Goal: Information Seeking & Learning: Learn about a topic

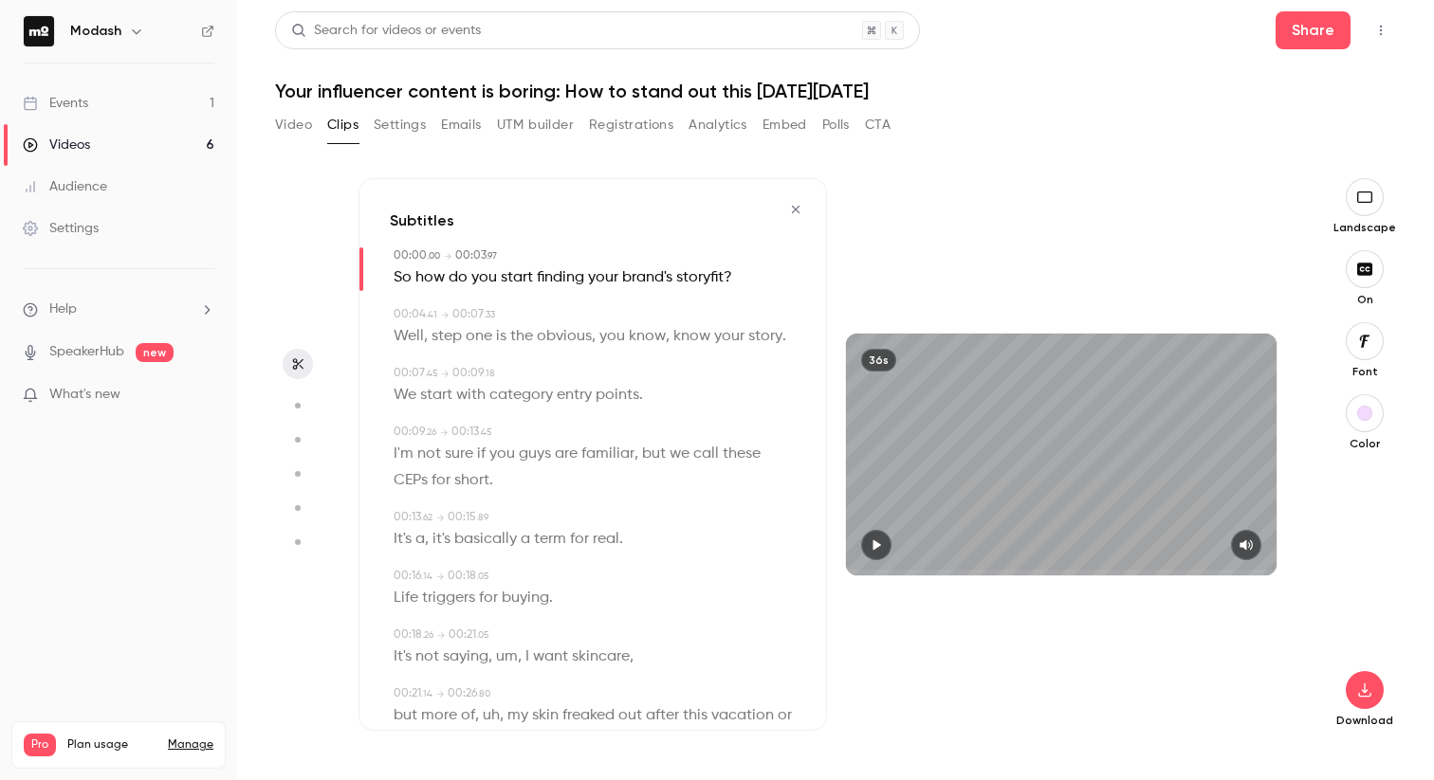
click at [788, 207] on icon "button" at bounding box center [795, 209] width 15 height 13
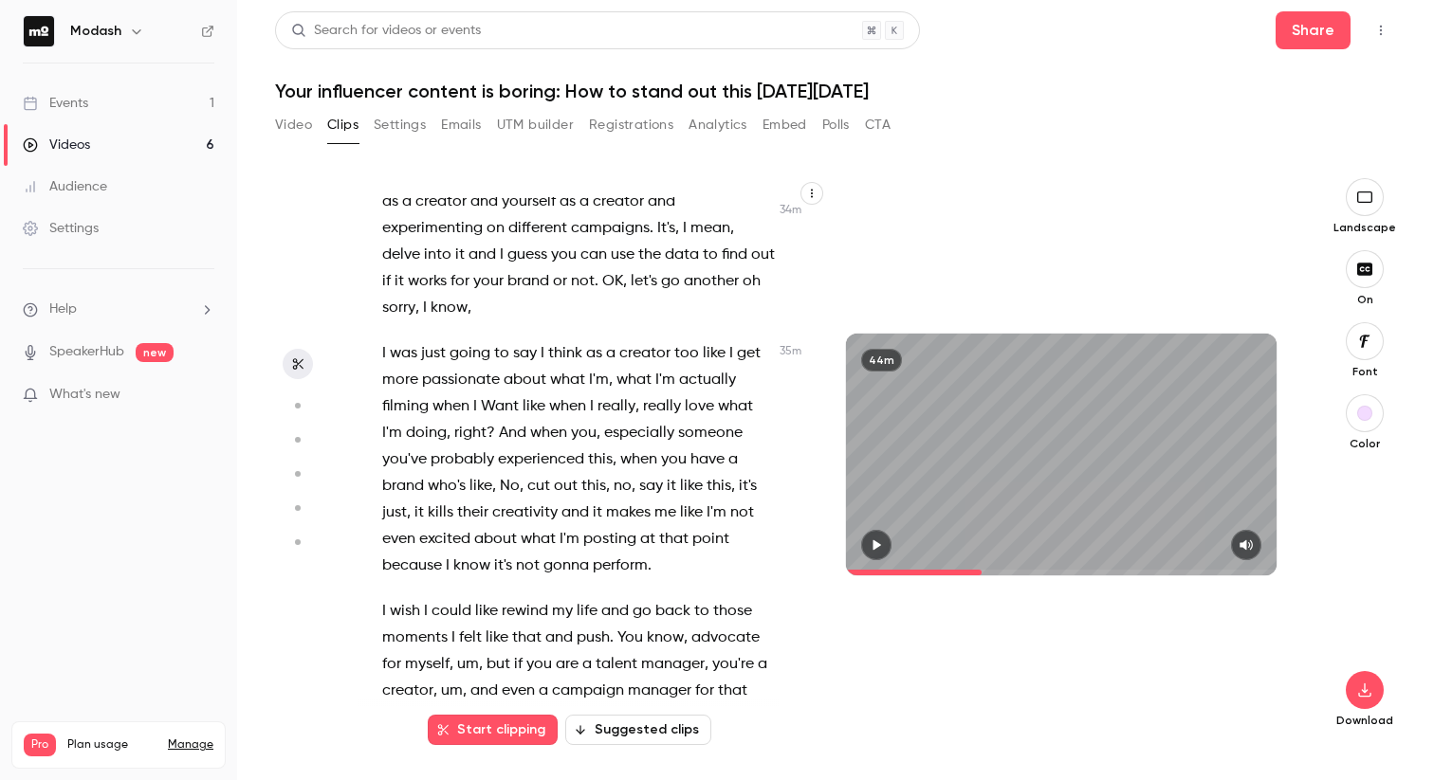
scroll to position [22066, 0]
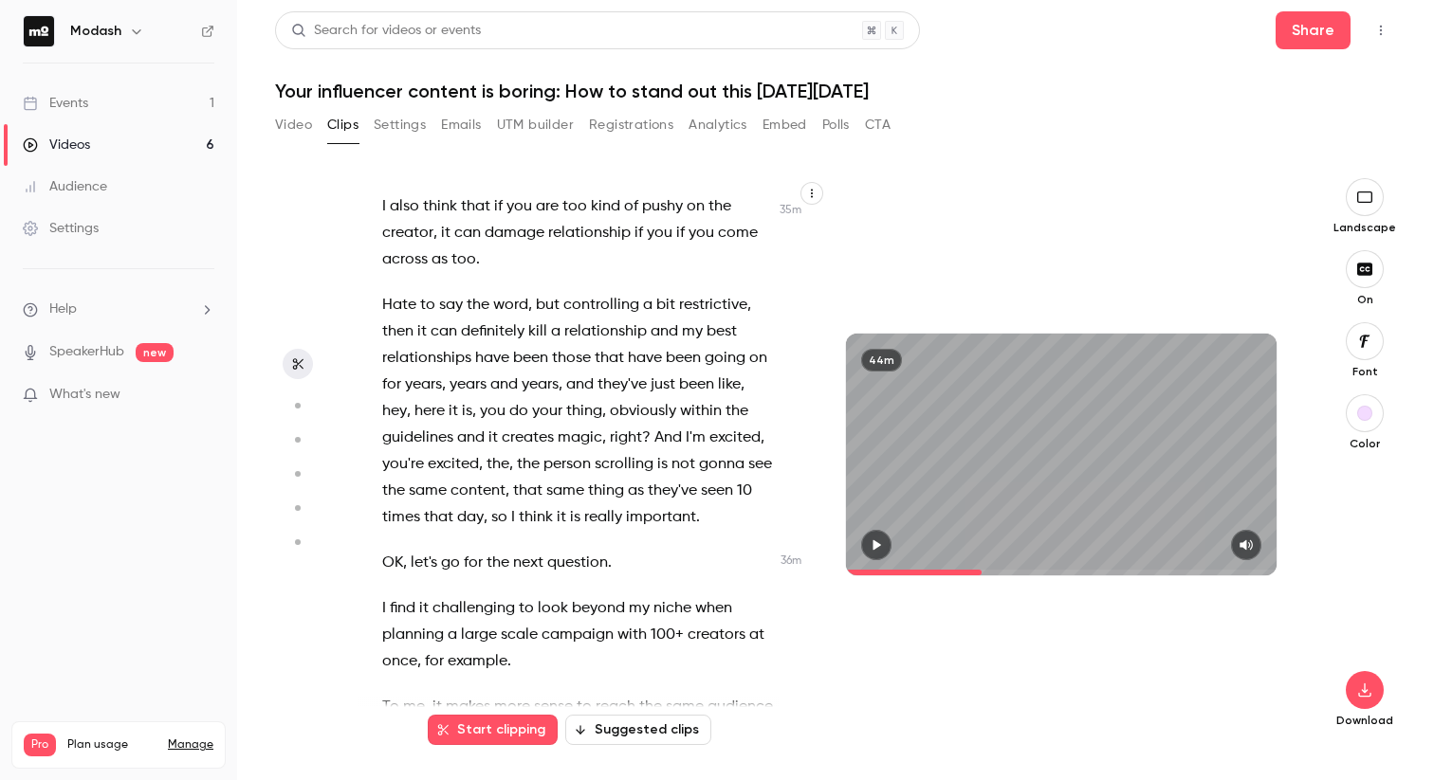
click at [478, 76] on span "really" at bounding box center [483, 62] width 38 height 27
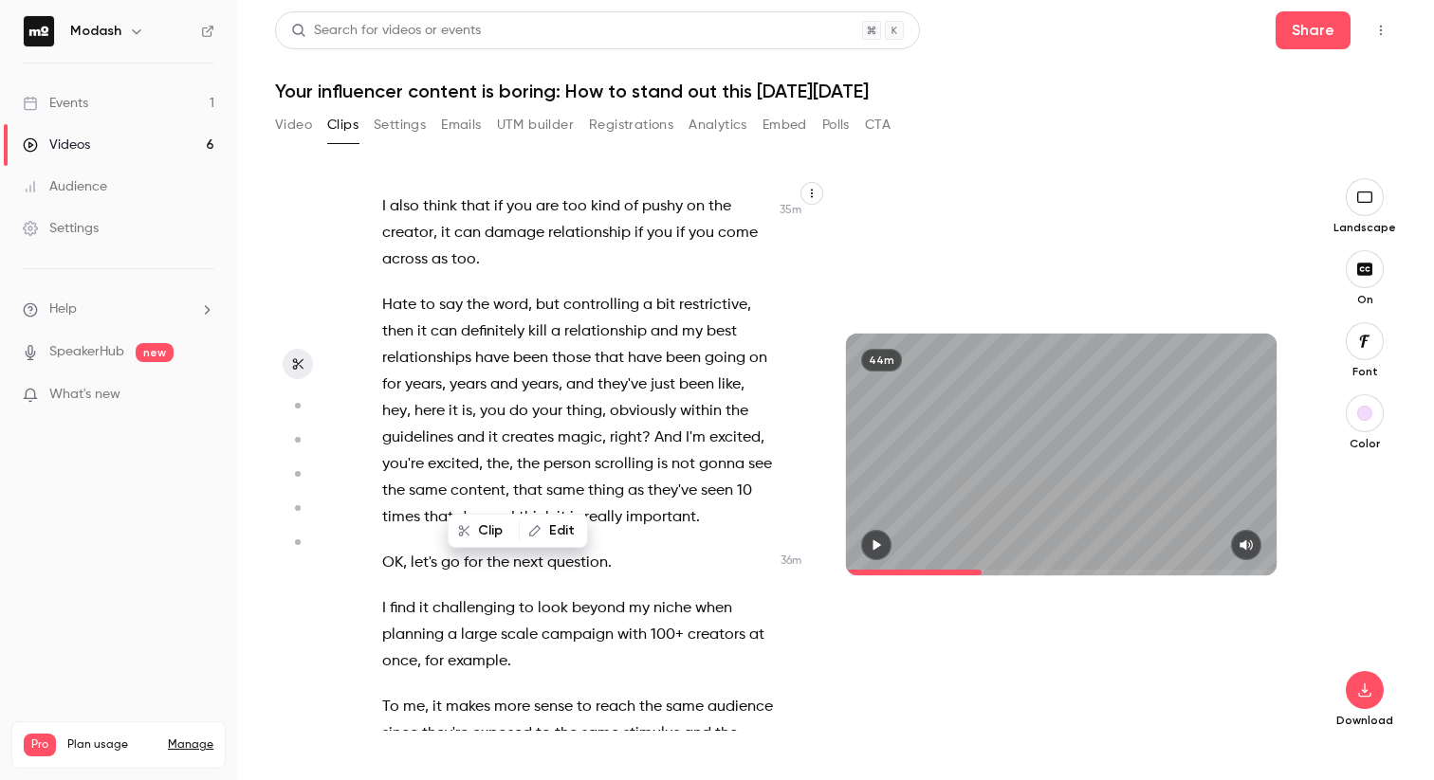
scroll to position [22153, 0]
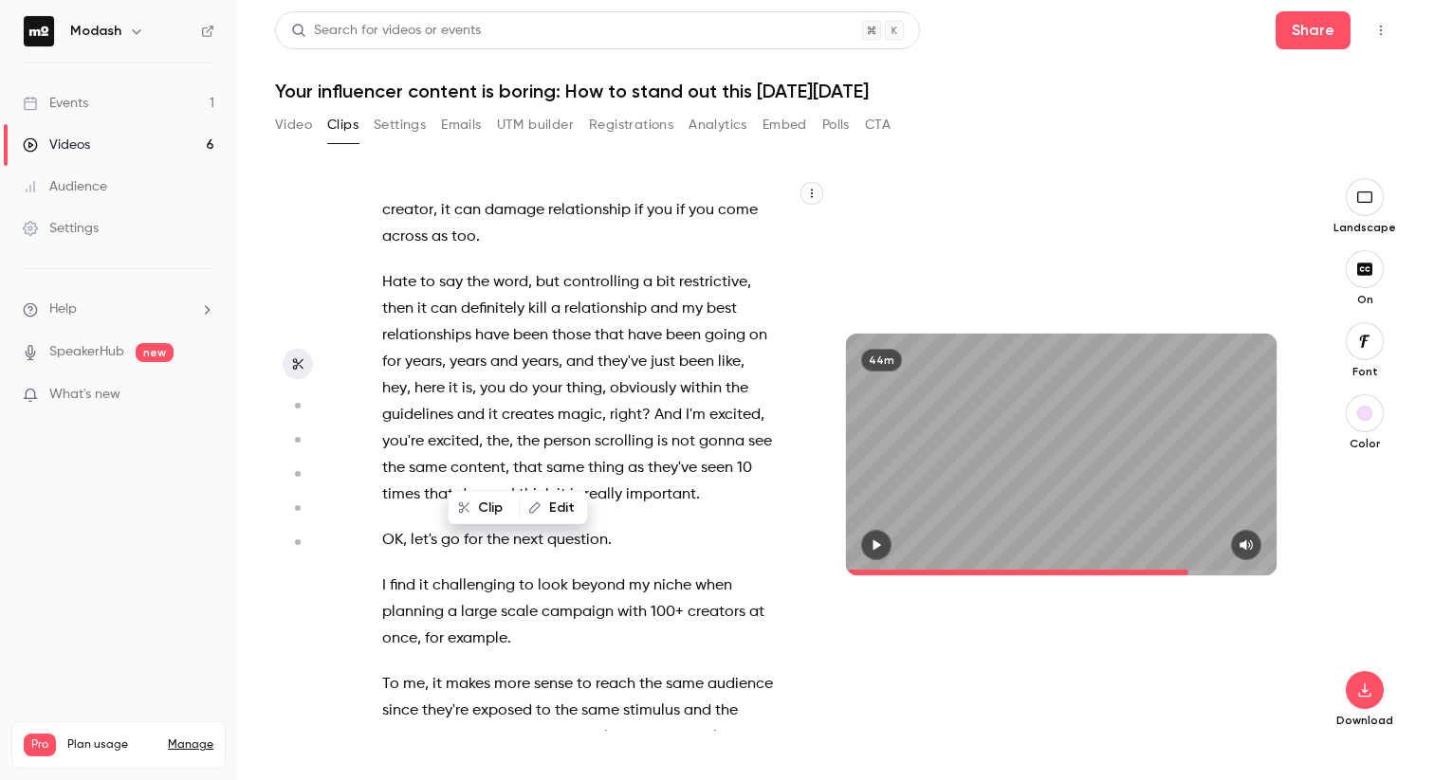
click at [882, 544] on icon "button" at bounding box center [876, 545] width 15 height 13
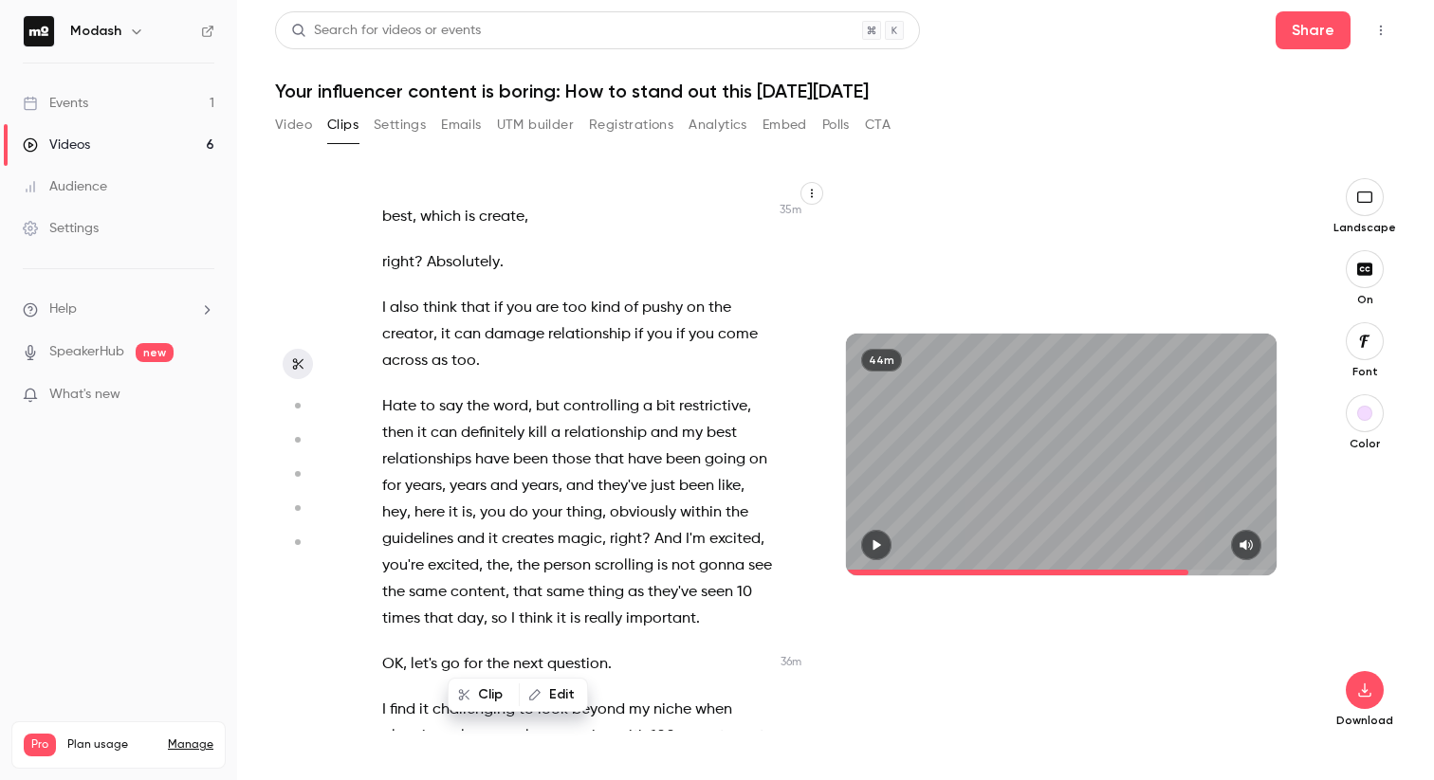
scroll to position [21910, 0]
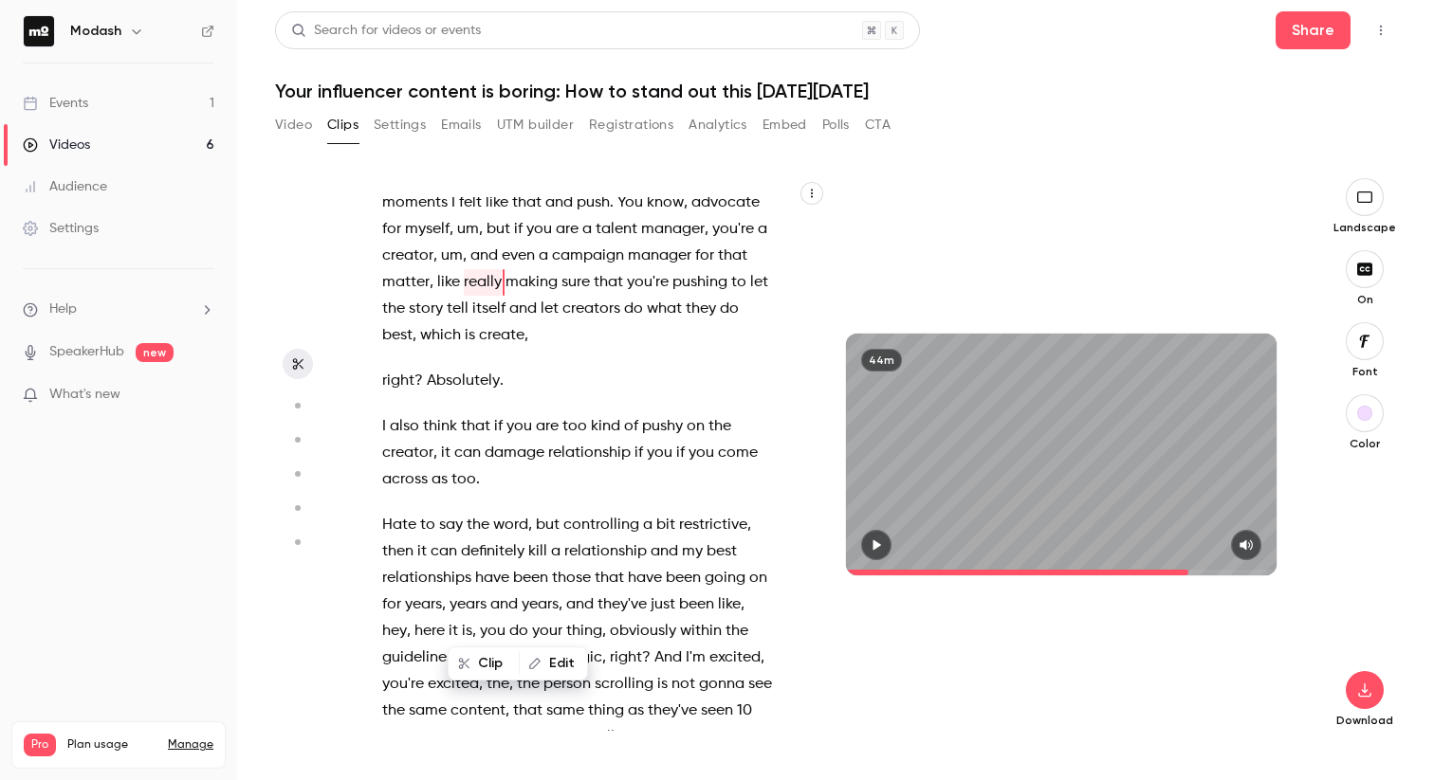
click at [622, 38] on span "when" at bounding box center [638, 24] width 37 height 27
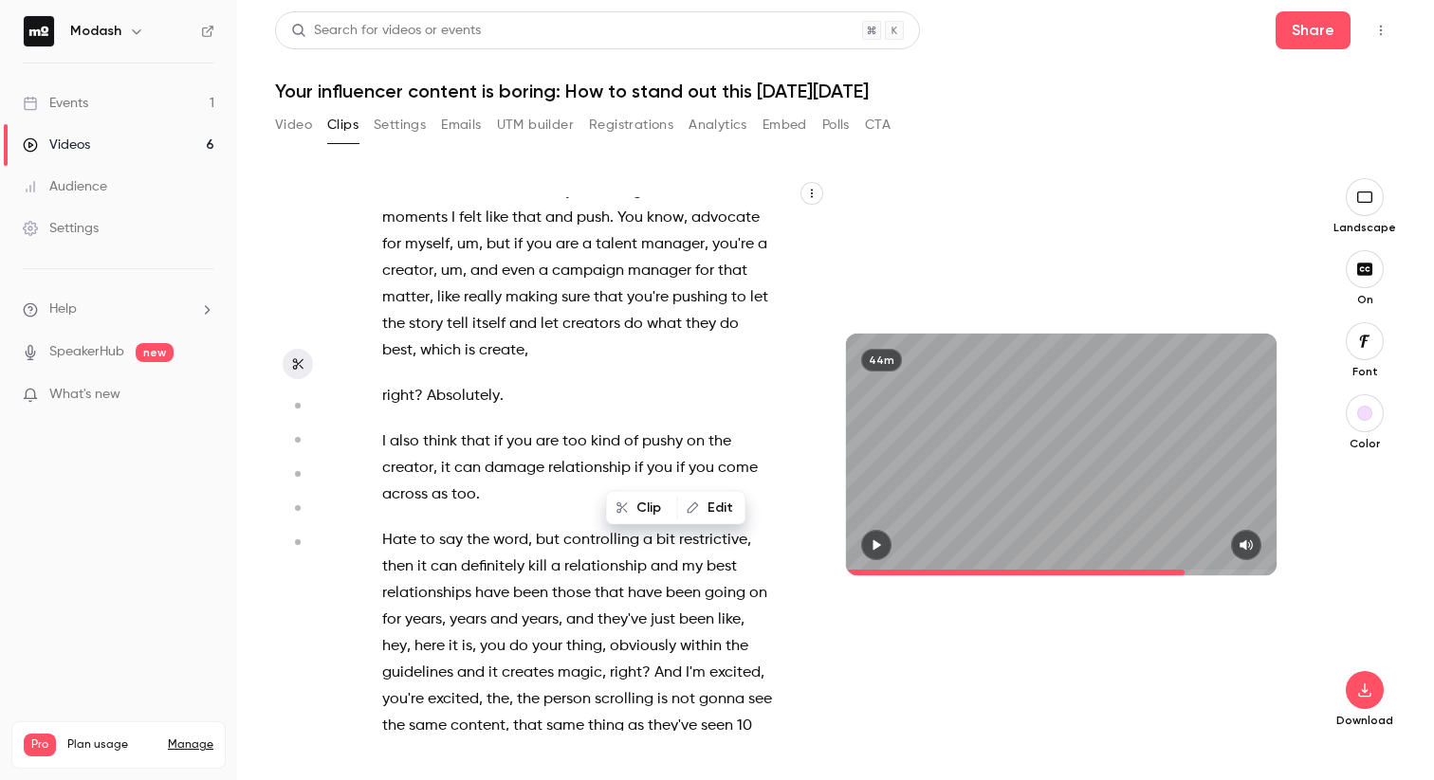
click at [888, 550] on button "button" at bounding box center [876, 545] width 30 height 30
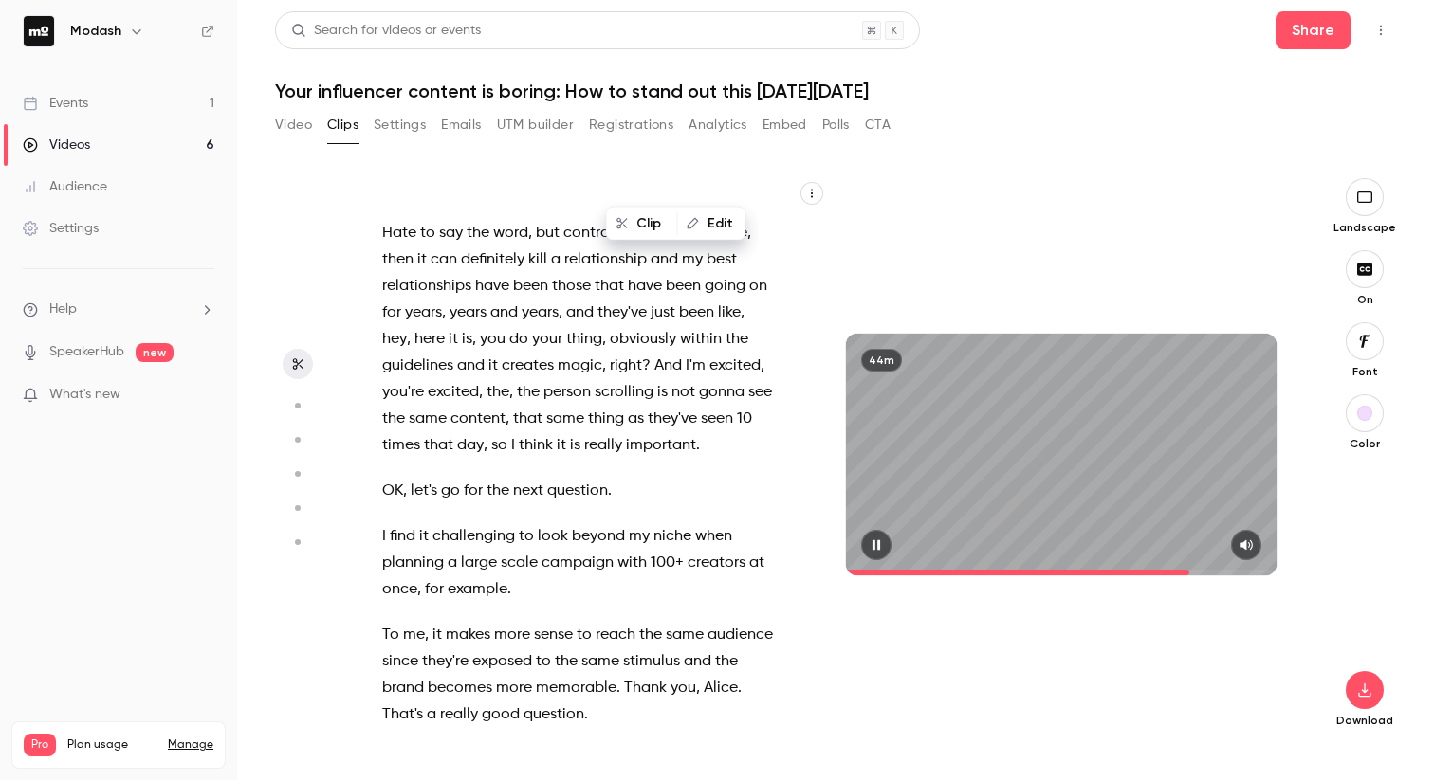
scroll to position [22206, 0]
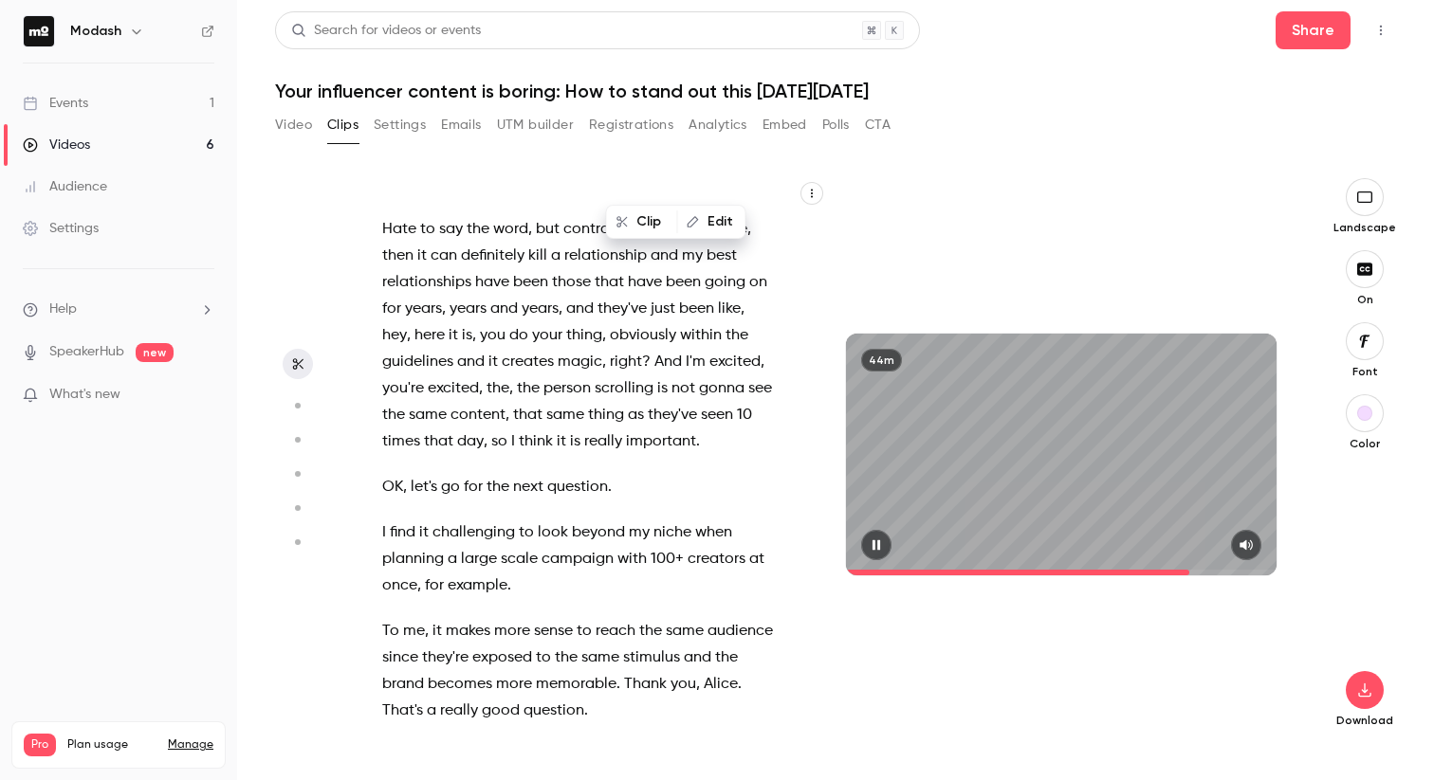
click at [883, 543] on icon "button" at bounding box center [876, 545] width 15 height 13
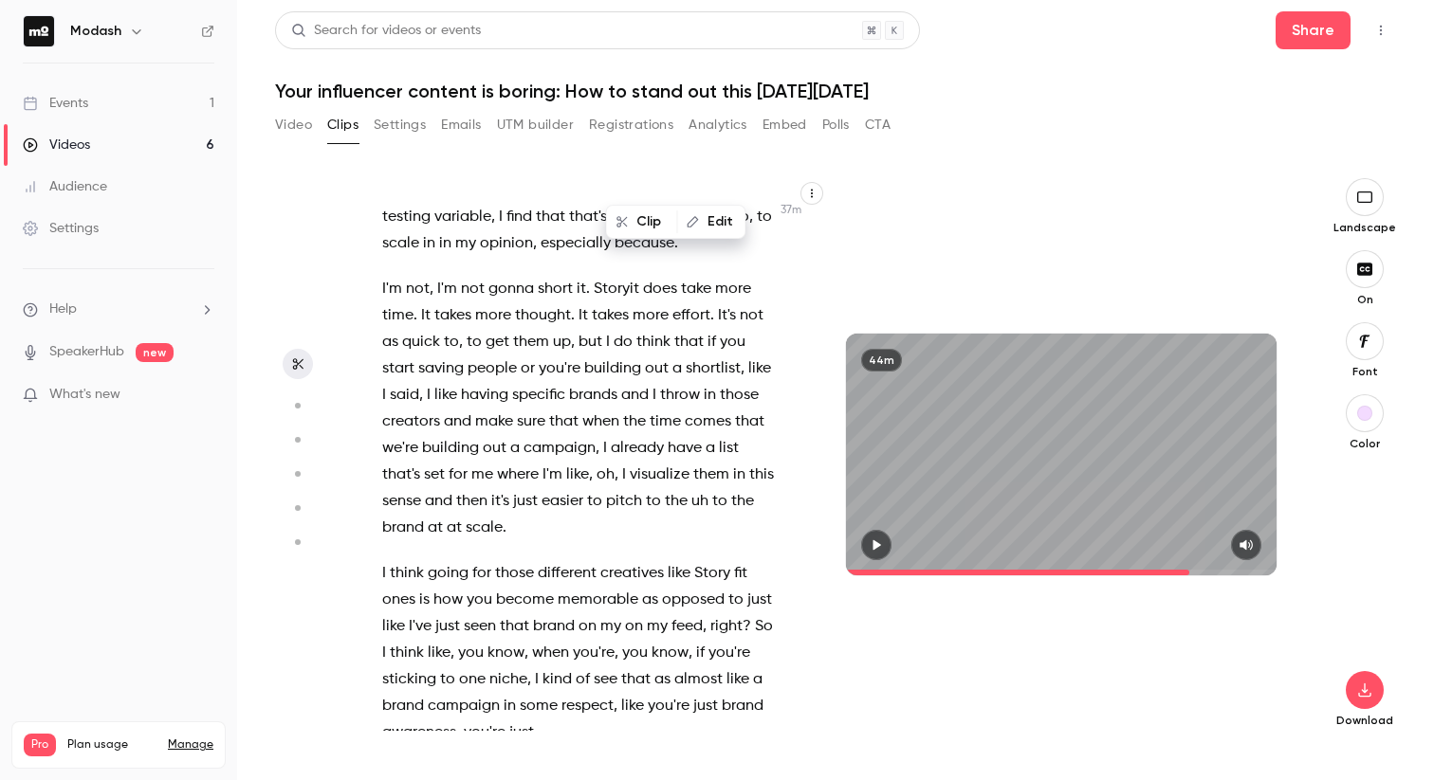
scroll to position [23166, 0]
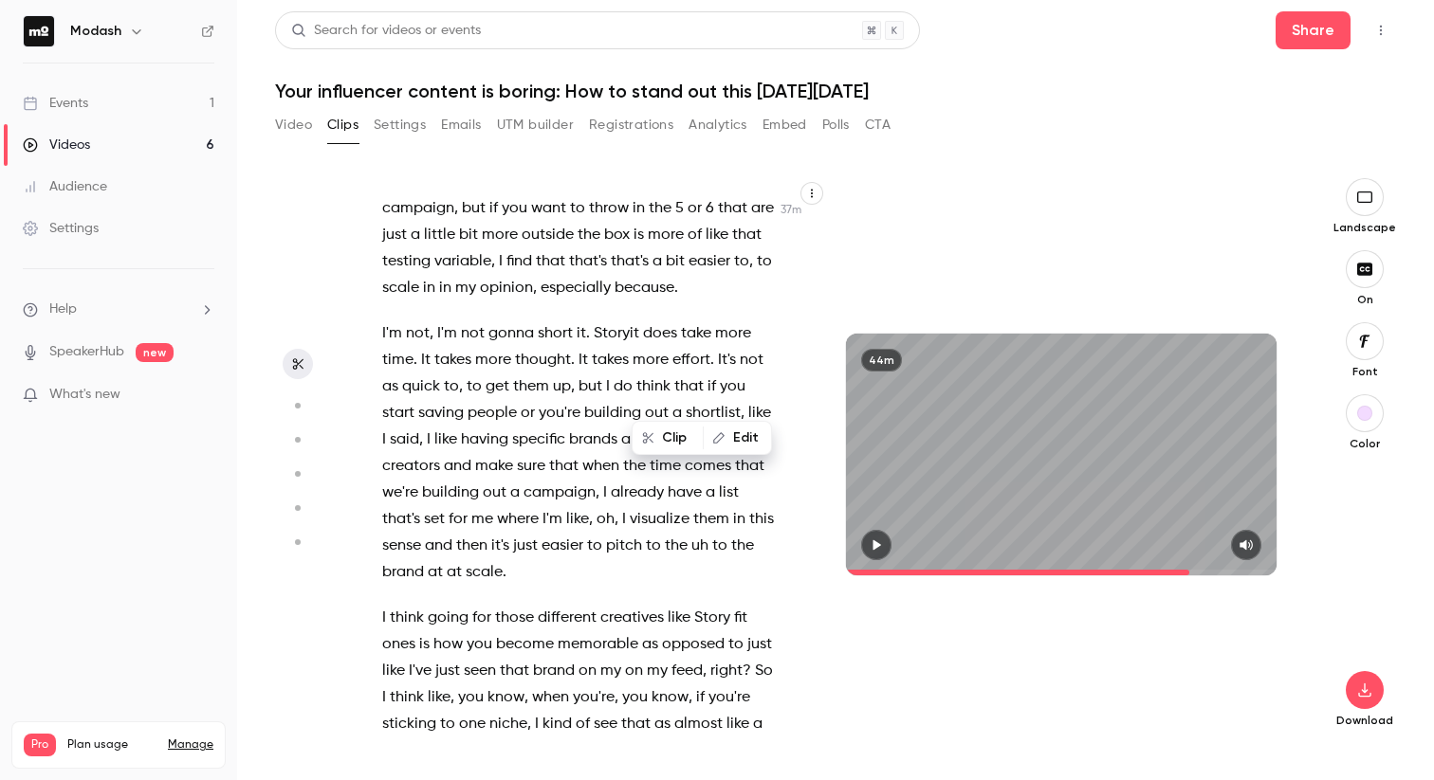
scroll to position [23082, 0]
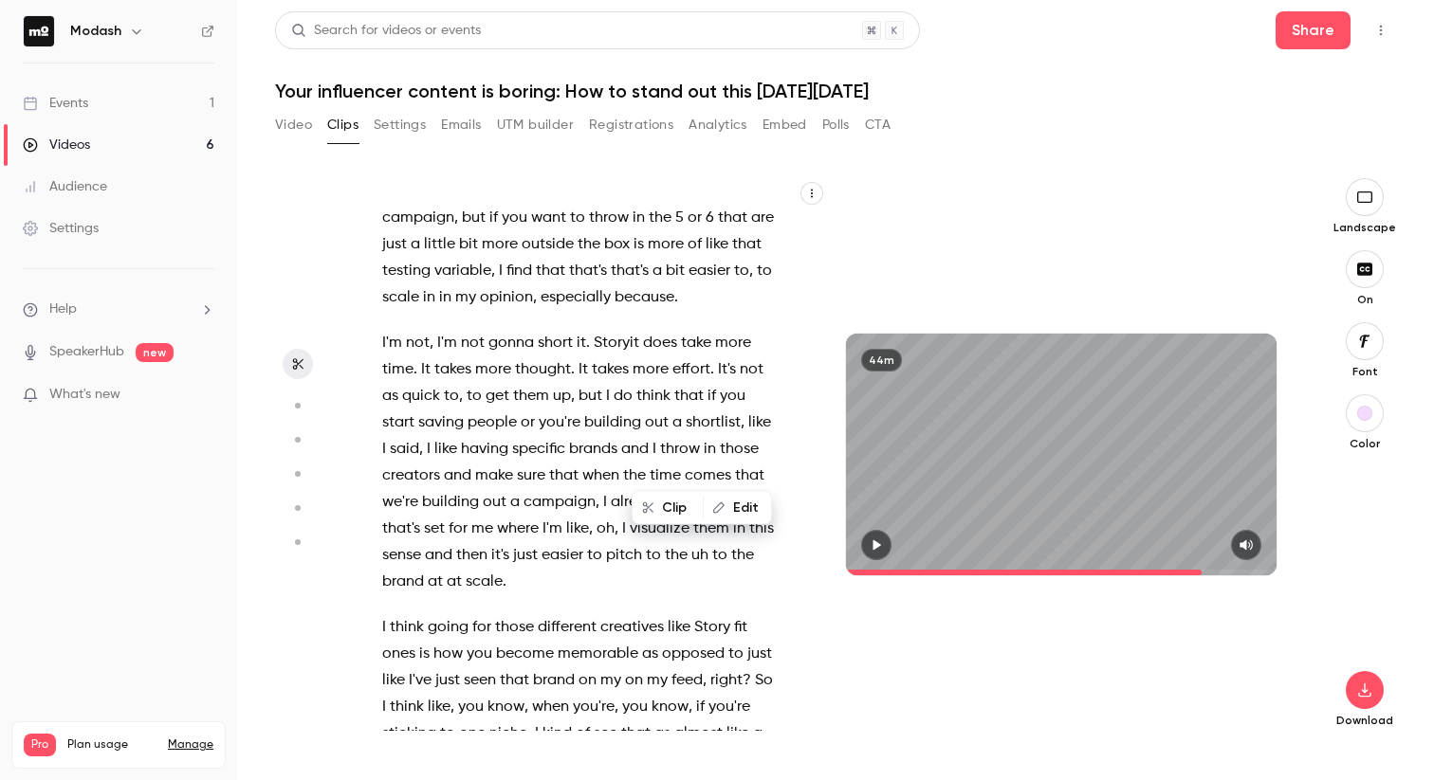
click at [876, 549] on icon "button" at bounding box center [876, 545] width 15 height 13
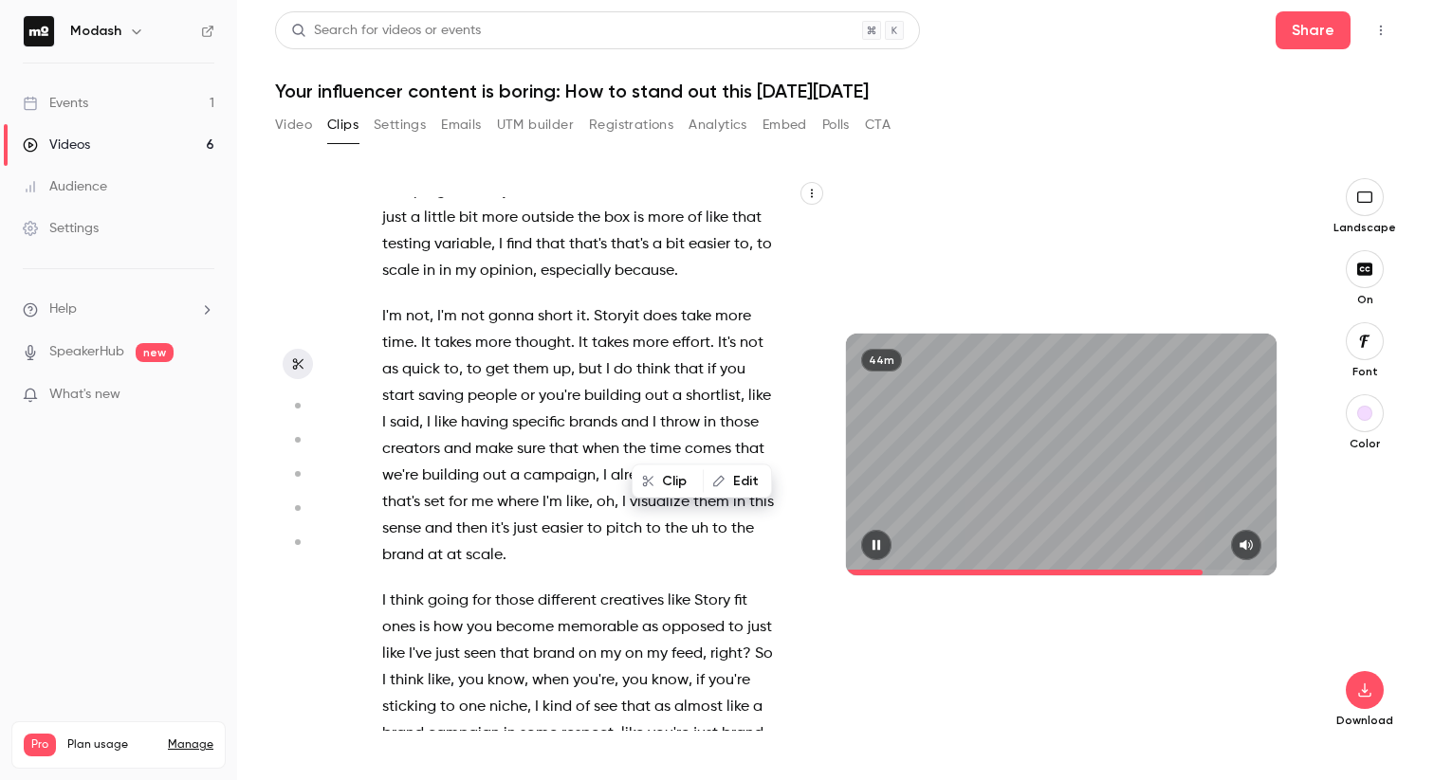
scroll to position [23135, 0]
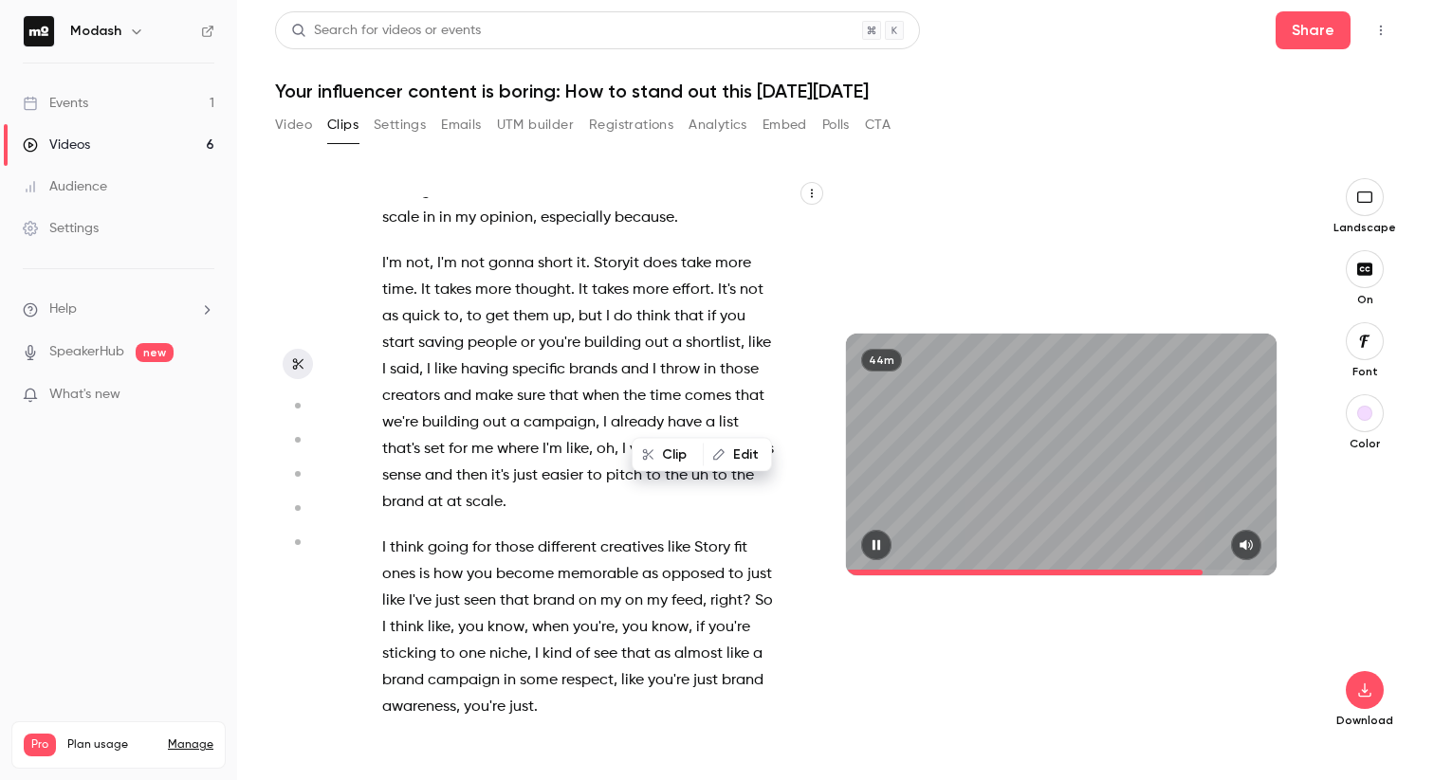
click at [881, 544] on icon "button" at bounding box center [876, 545] width 15 height 13
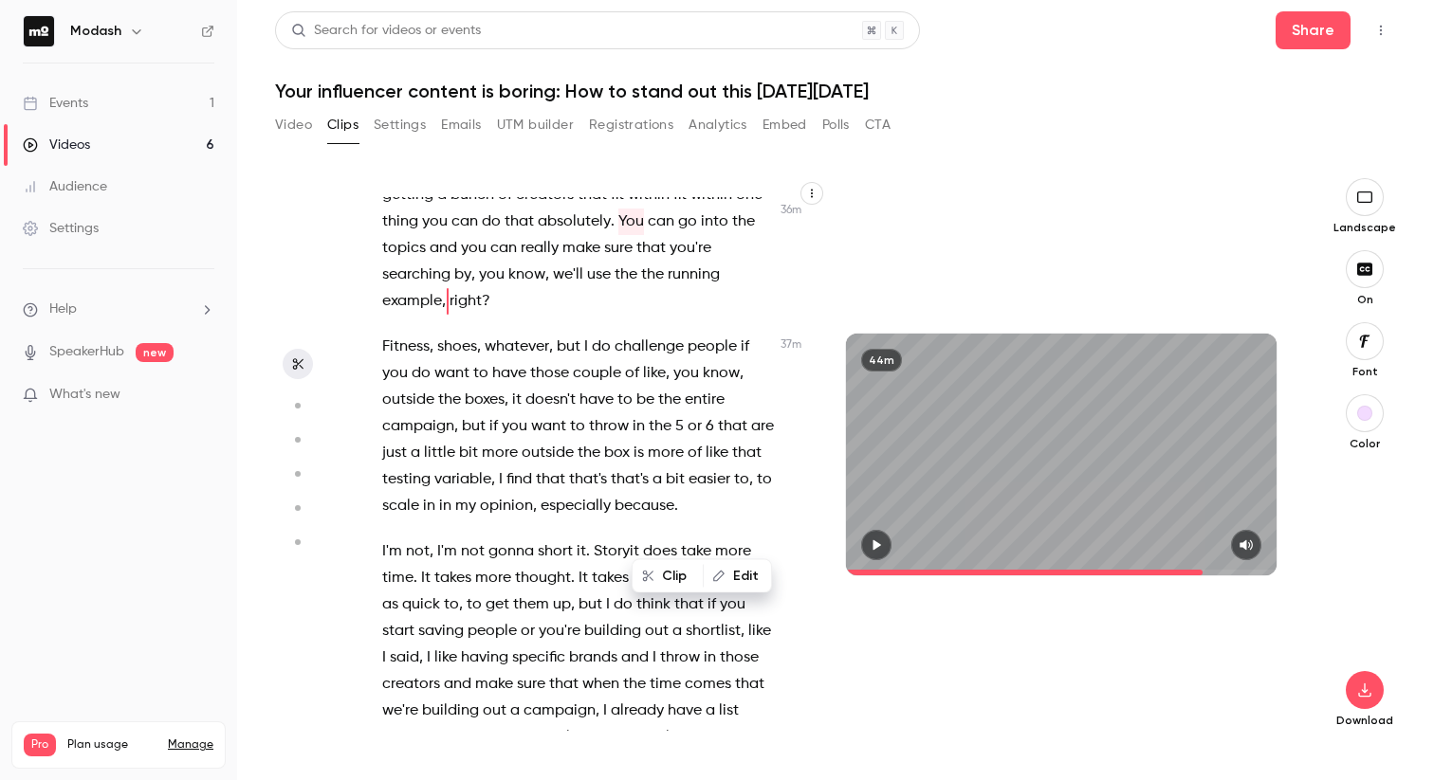
scroll to position [22863, 0]
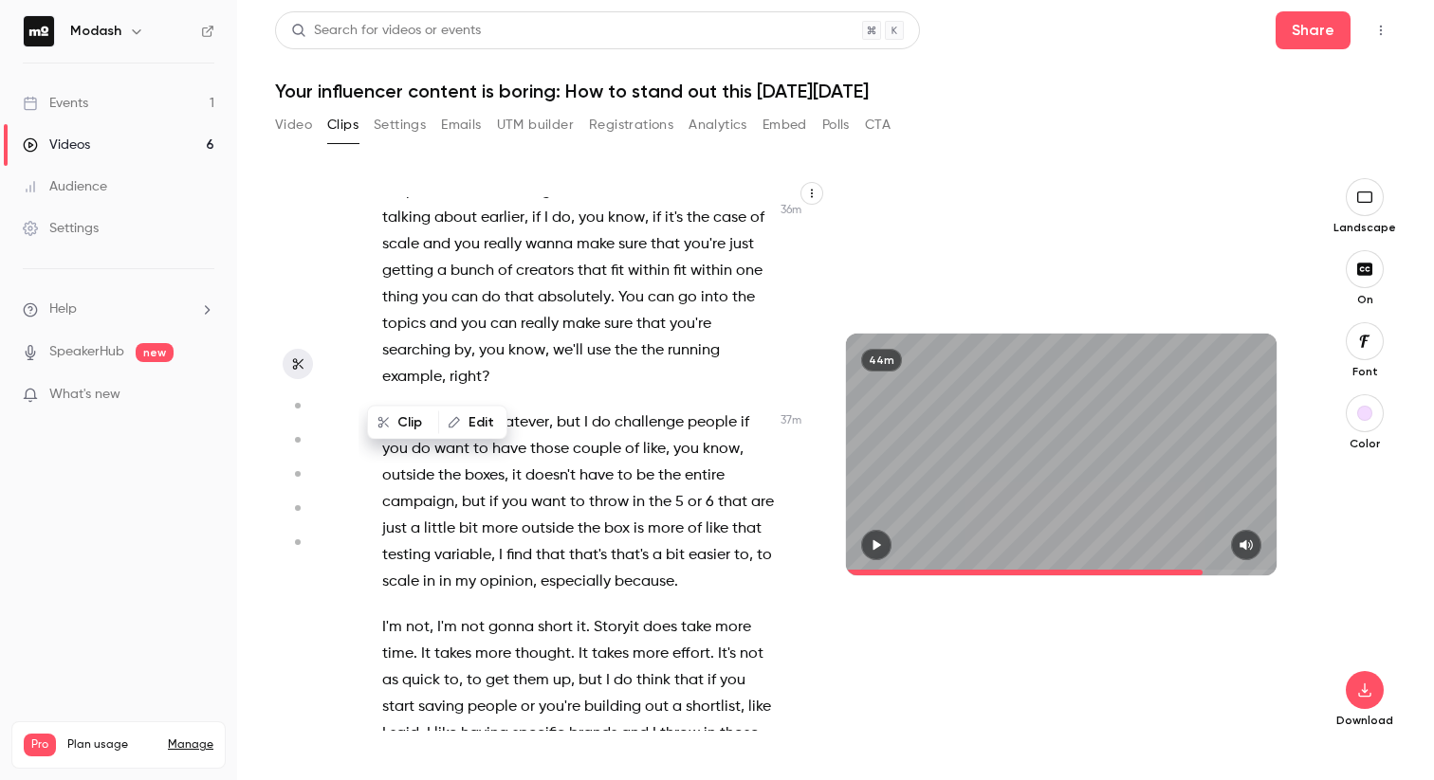
scroll to position [22752, 0]
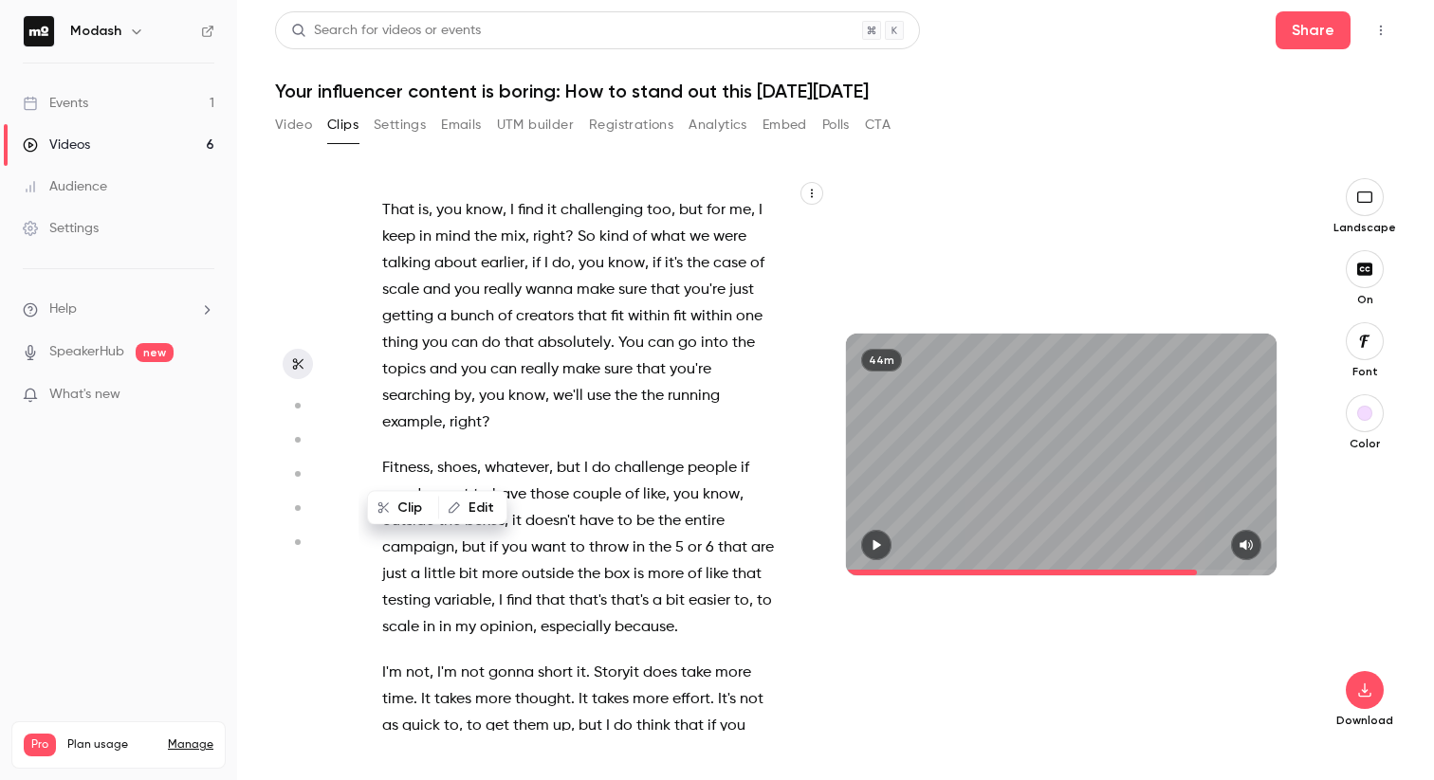
click at [531, 27] on span "scale" at bounding box center [519, 13] width 37 height 27
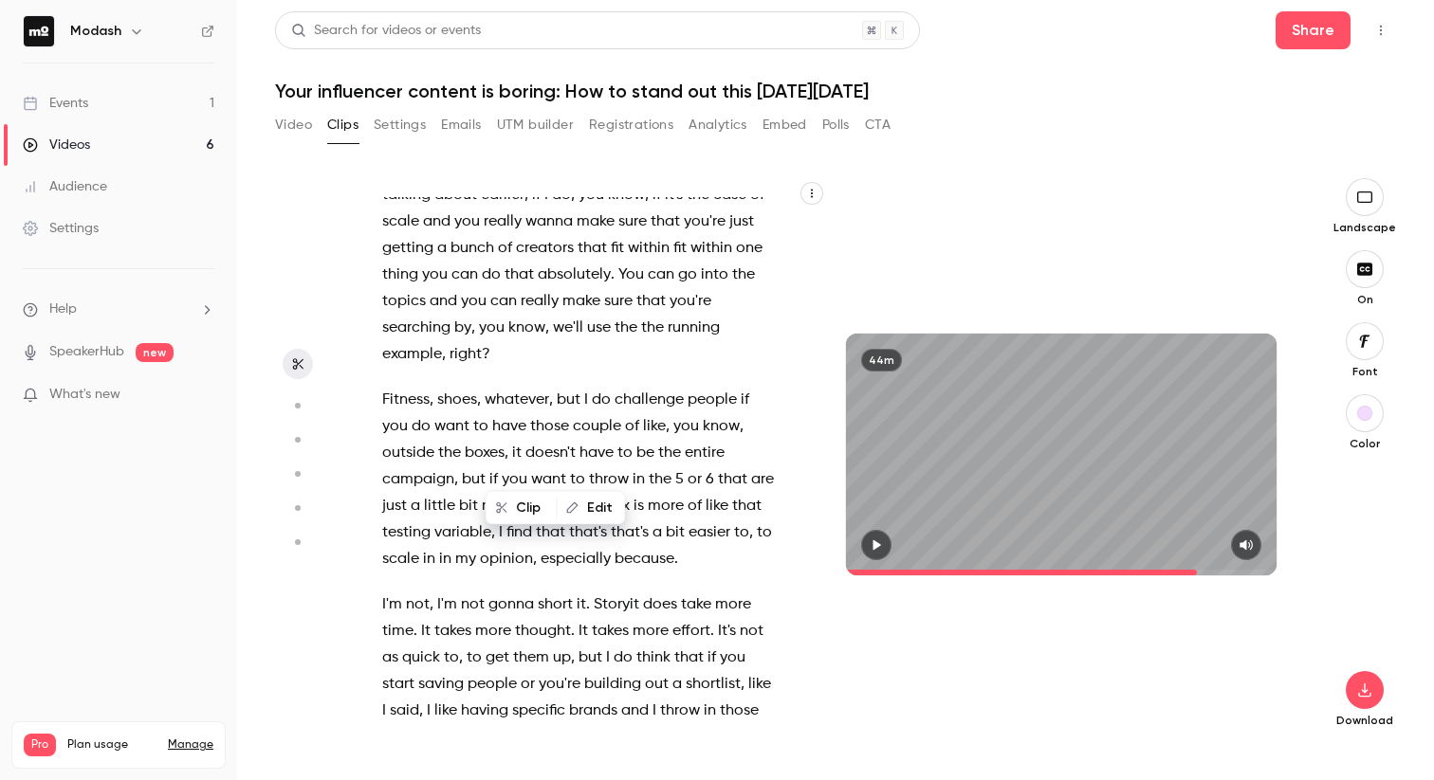
scroll to position [22861, 0]
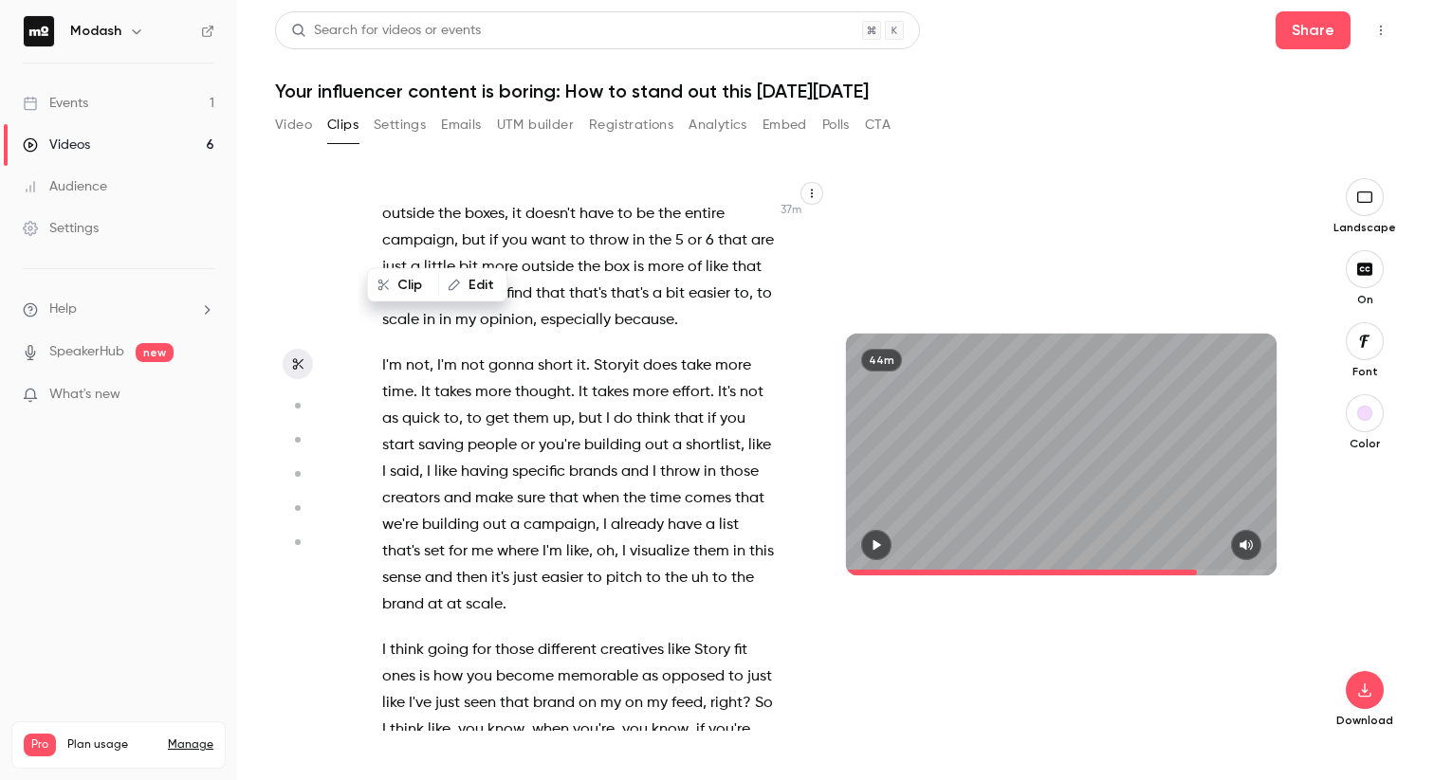
scroll to position [23122, 0]
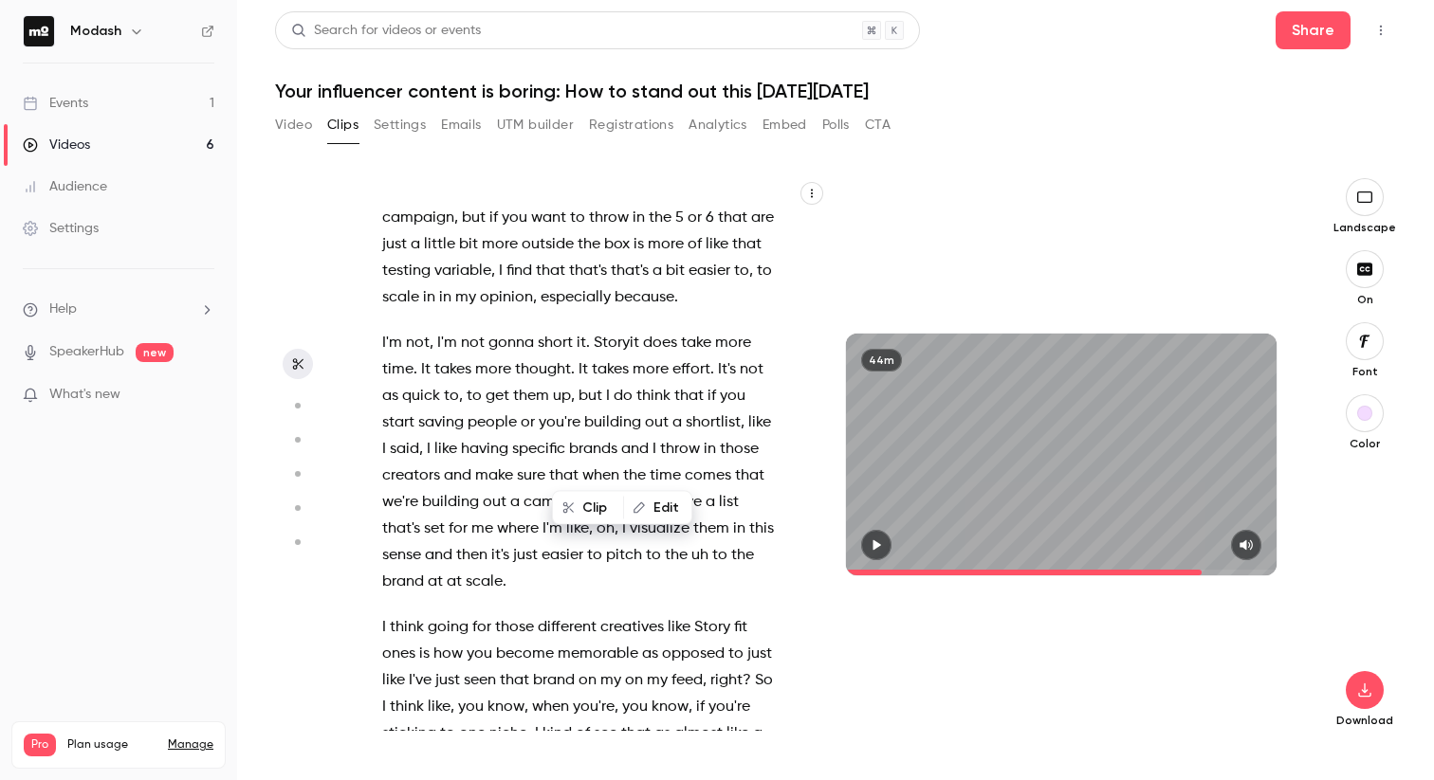
click at [869, 543] on icon "button" at bounding box center [876, 545] width 15 height 13
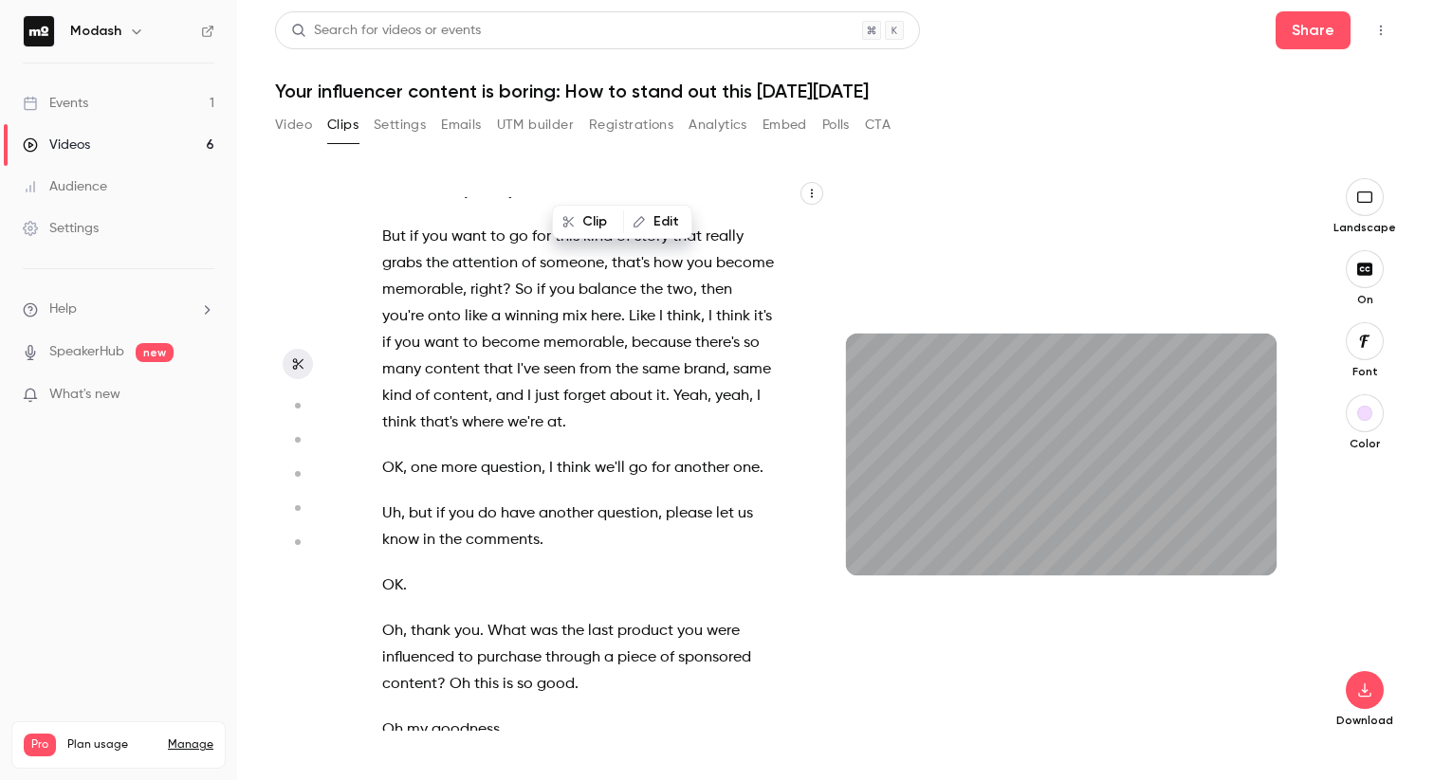
scroll to position [23723, 0]
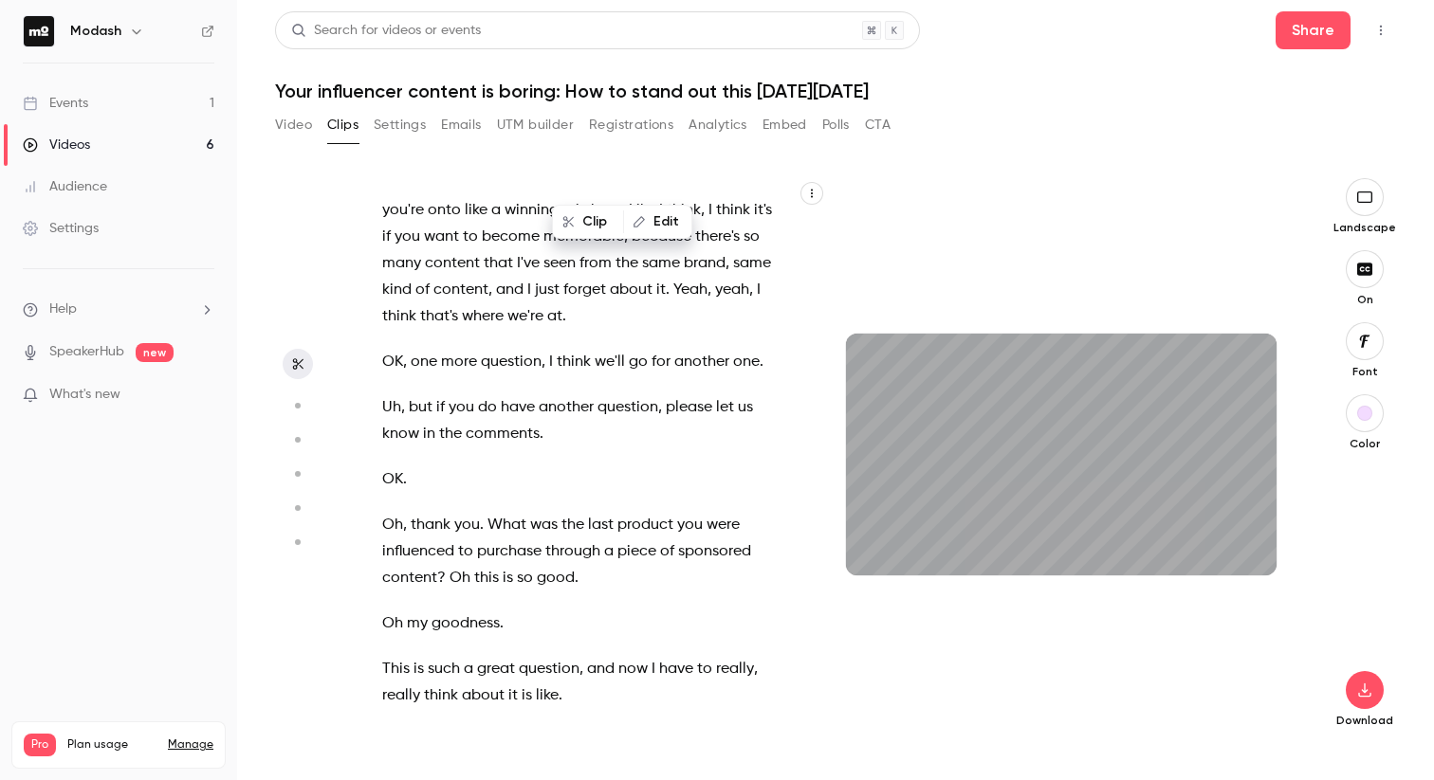
click at [574, 595] on div "Hi everyone , welcome to [DATE] webinar where we'll learn how to create inf inf…" at bounding box center [587, 464] width 459 height 534
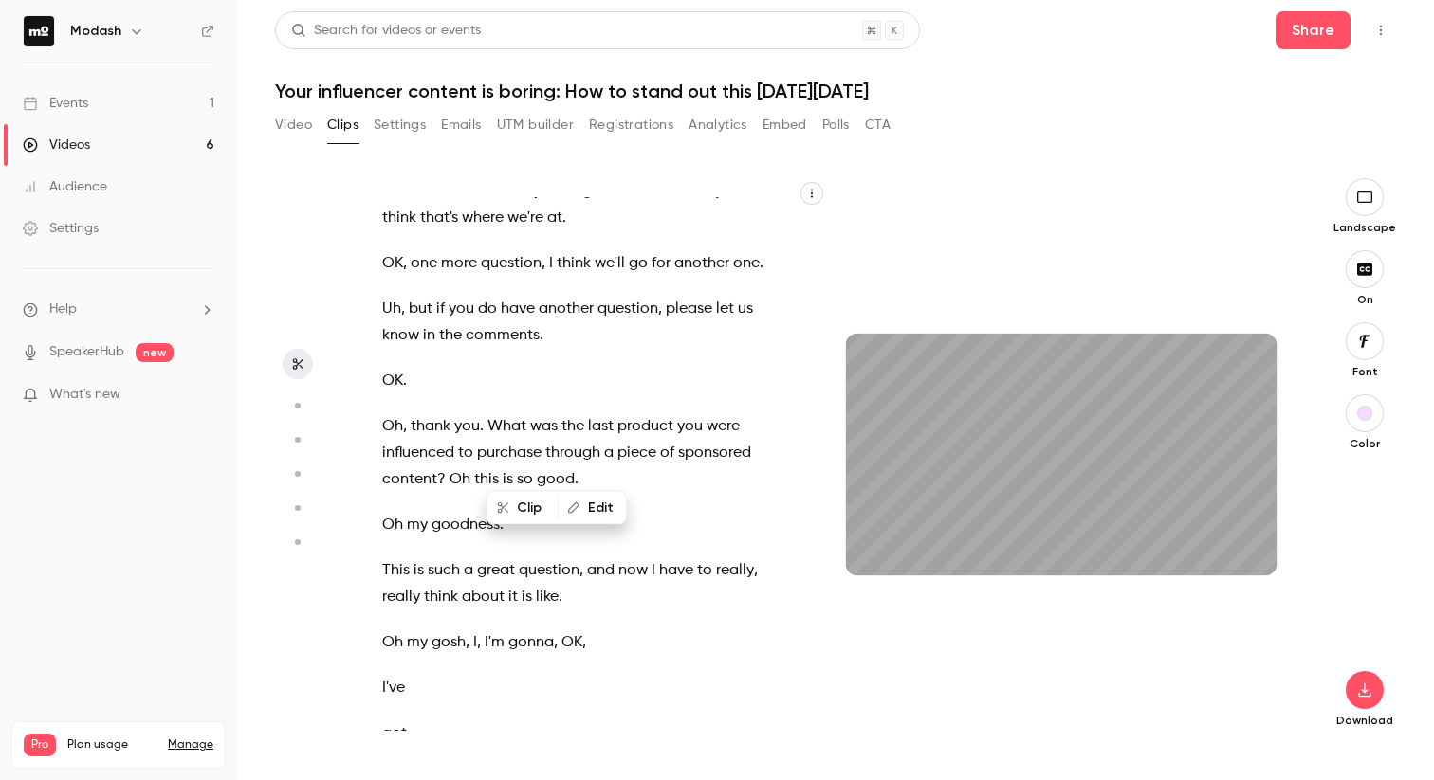
click at [513, 178] on span "that" at bounding box center [498, 165] width 29 height 27
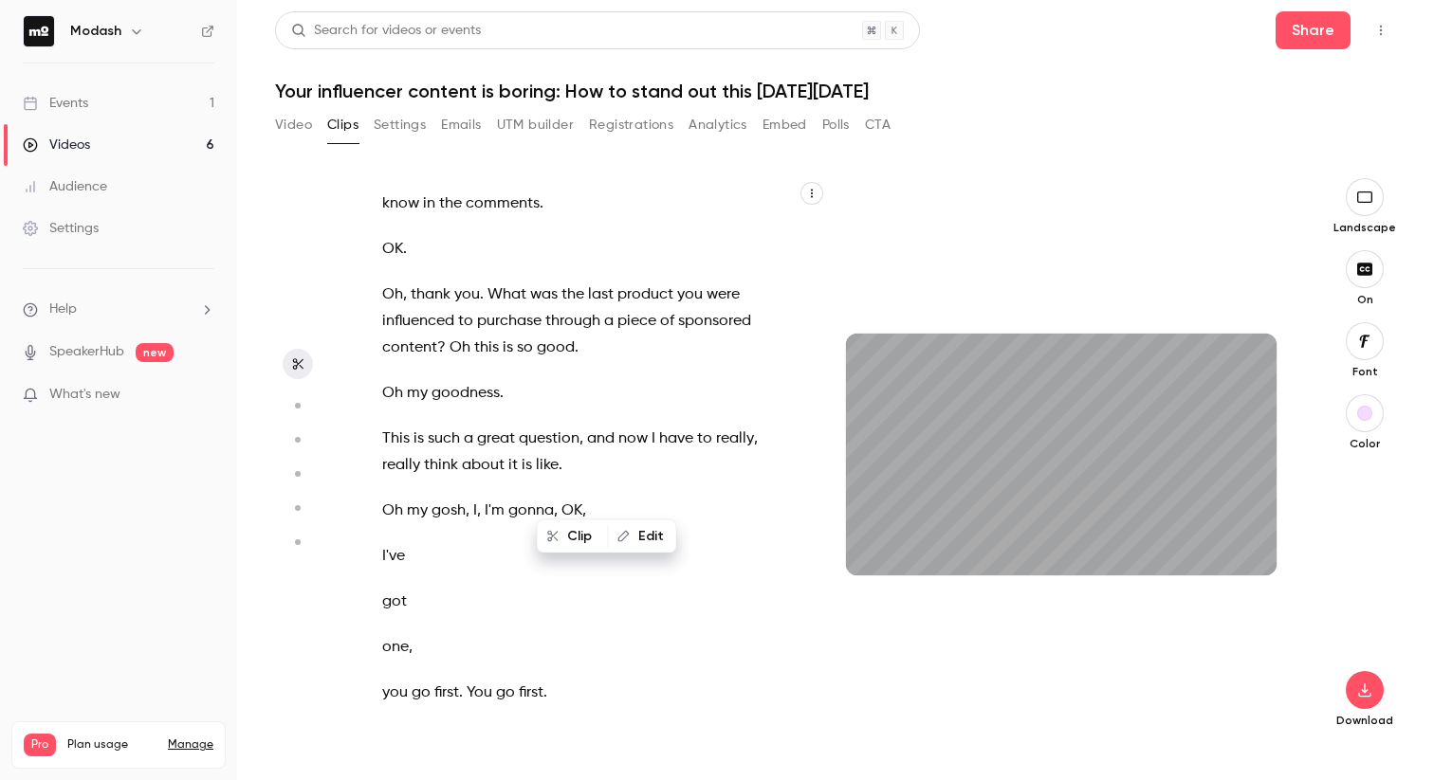
scroll to position [24061, 0]
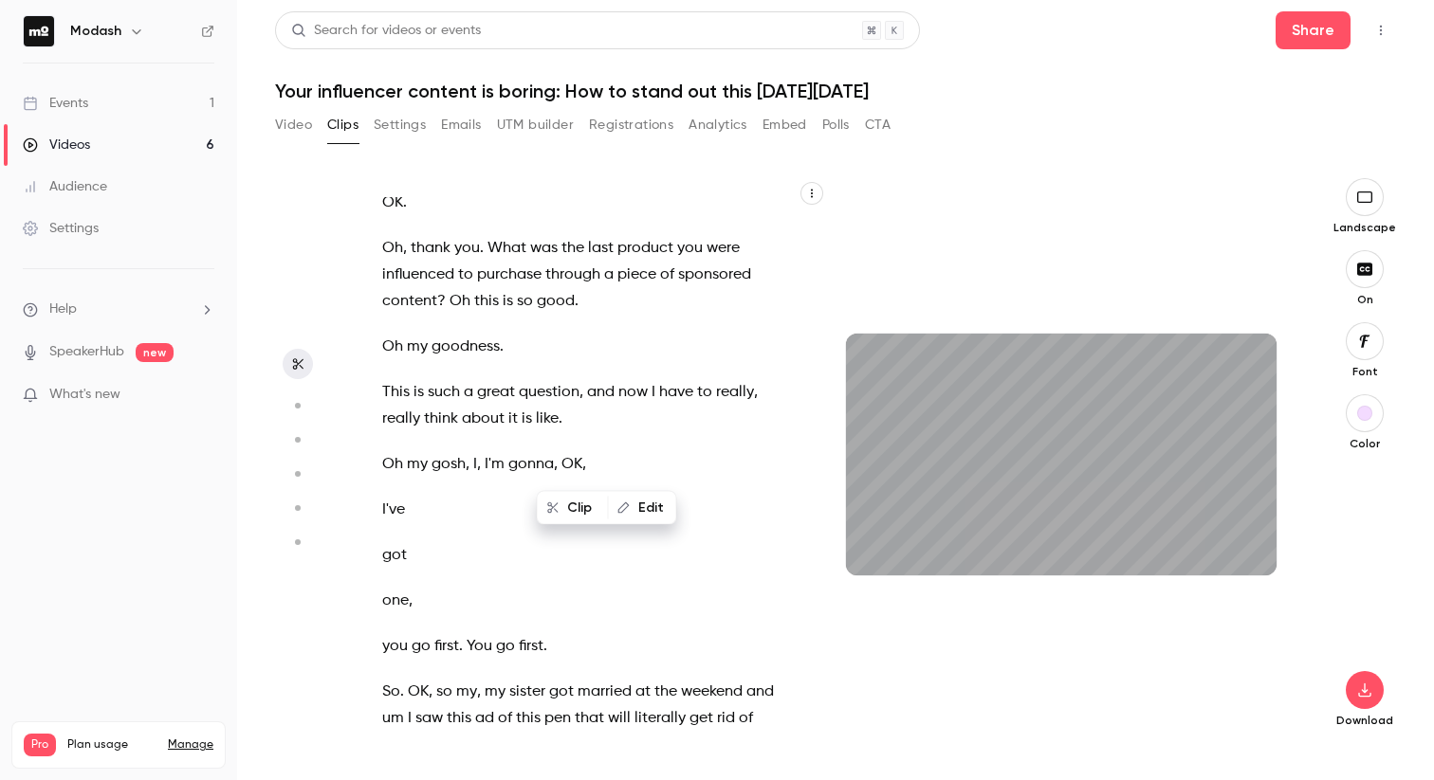
click at [515, 144] on span "have" at bounding box center [518, 131] width 34 height 27
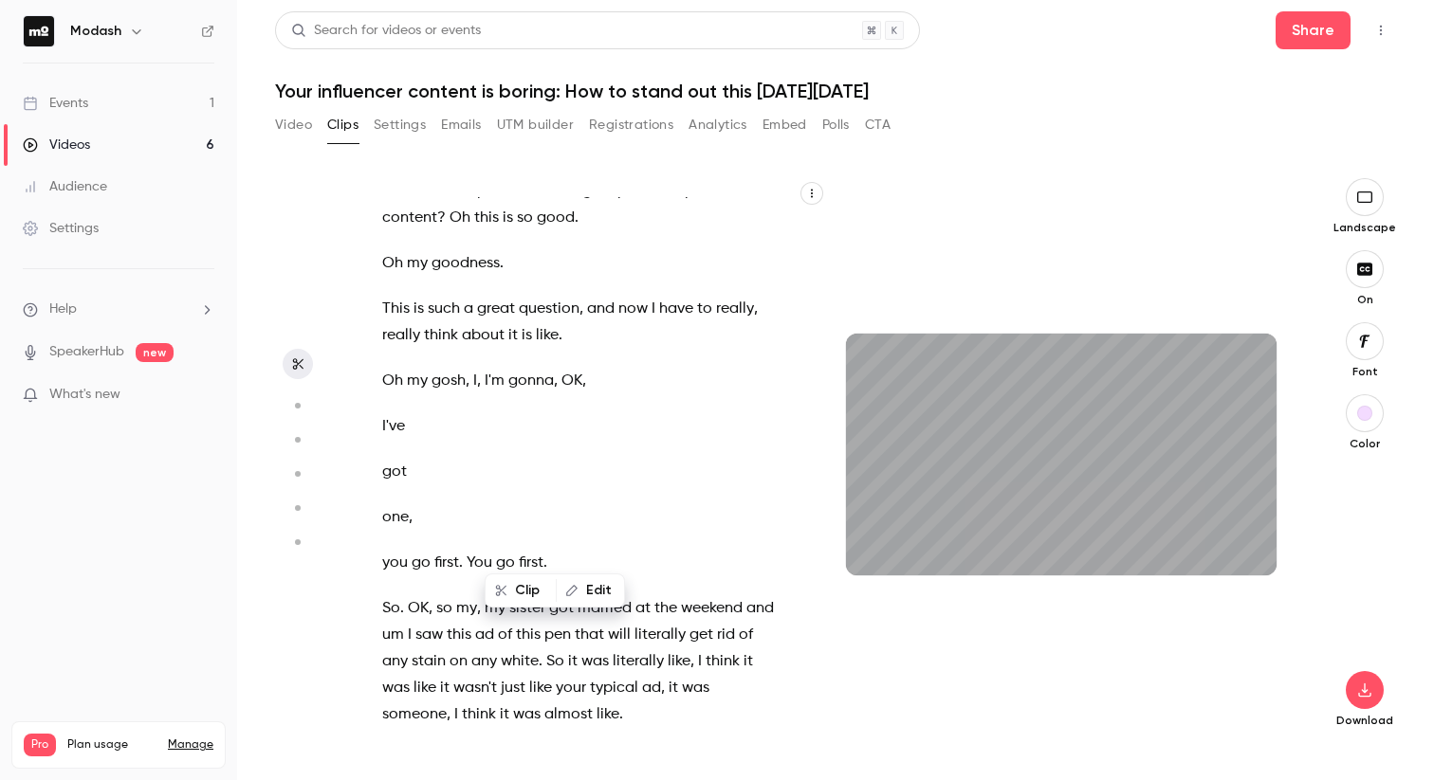
scroll to position [24205, 0]
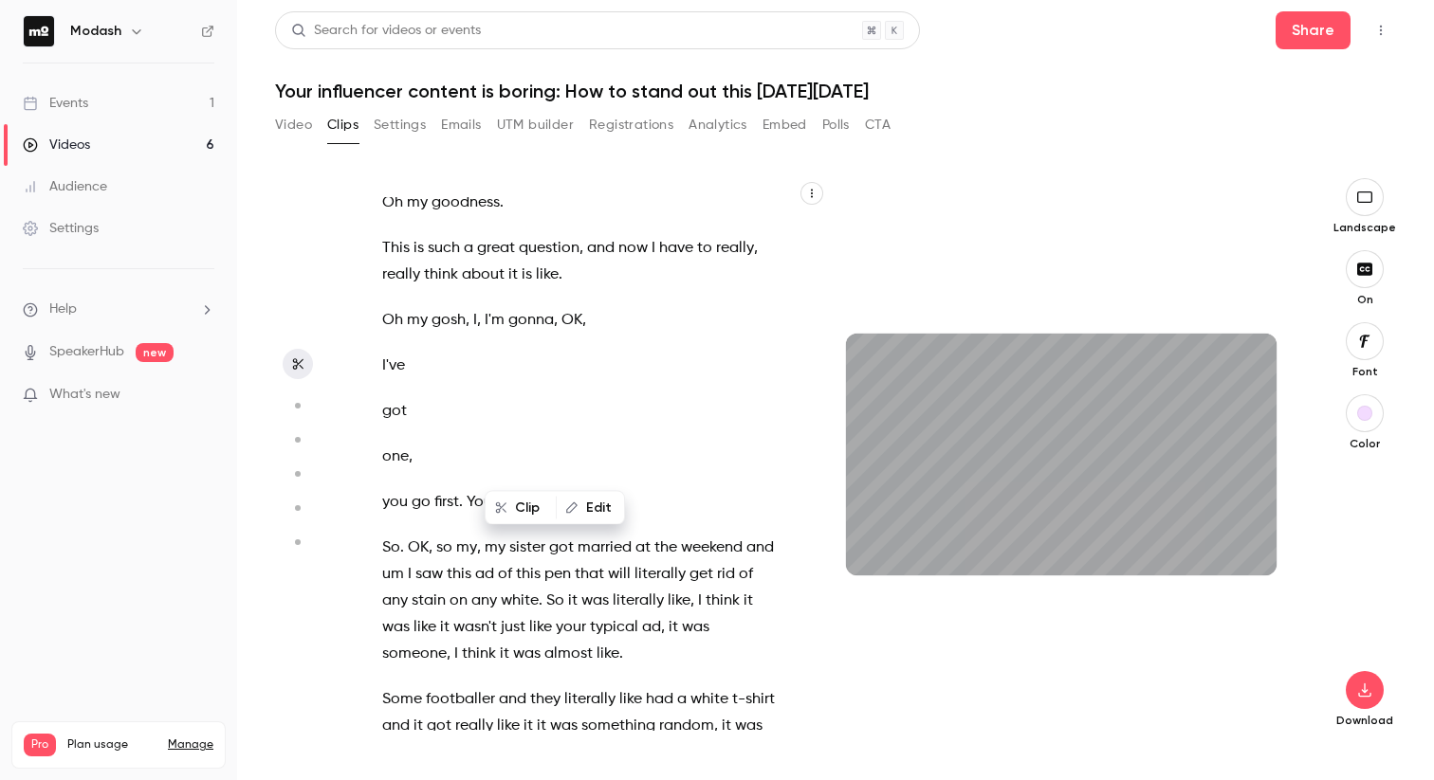
click at [432, 144] on span "influenced" at bounding box center [418, 131] width 72 height 27
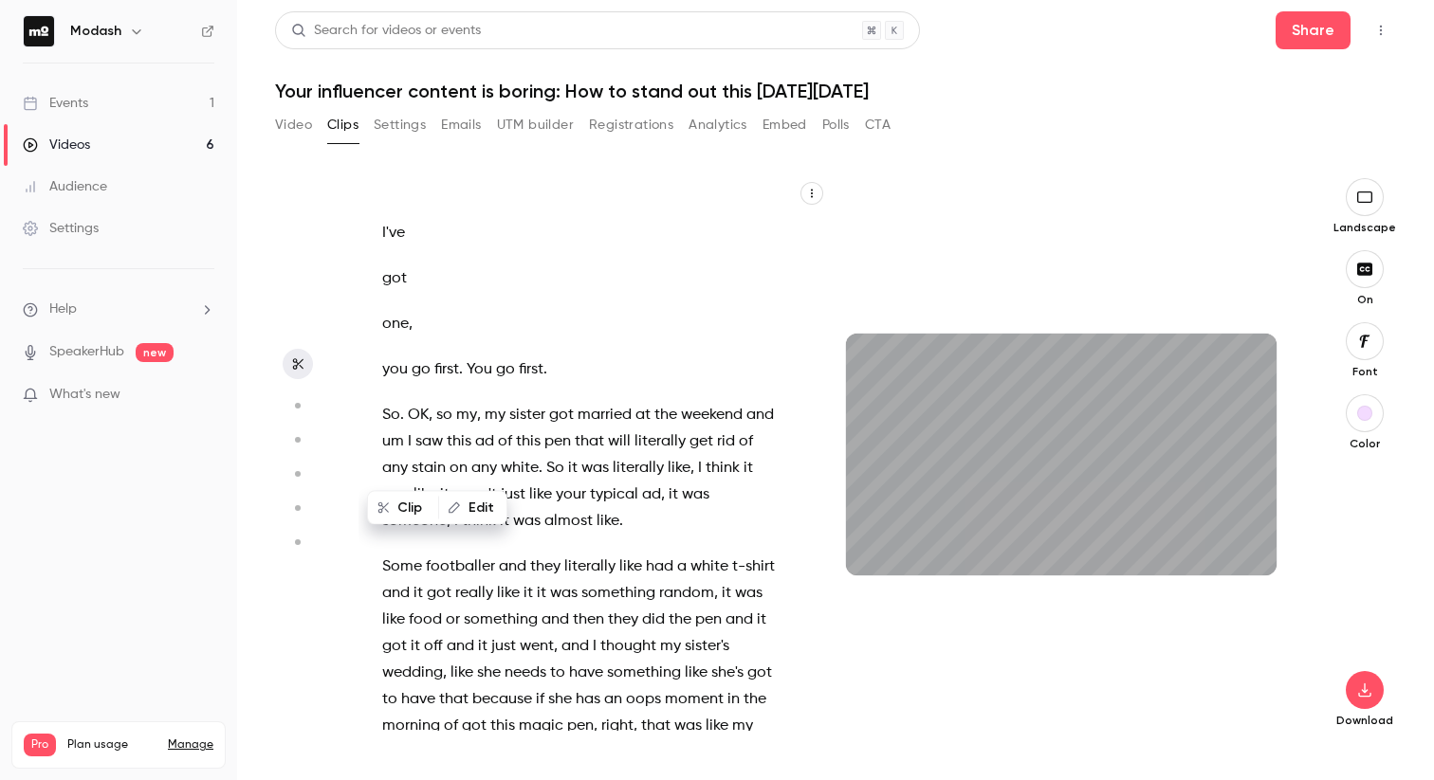
scroll to position [24349, 0]
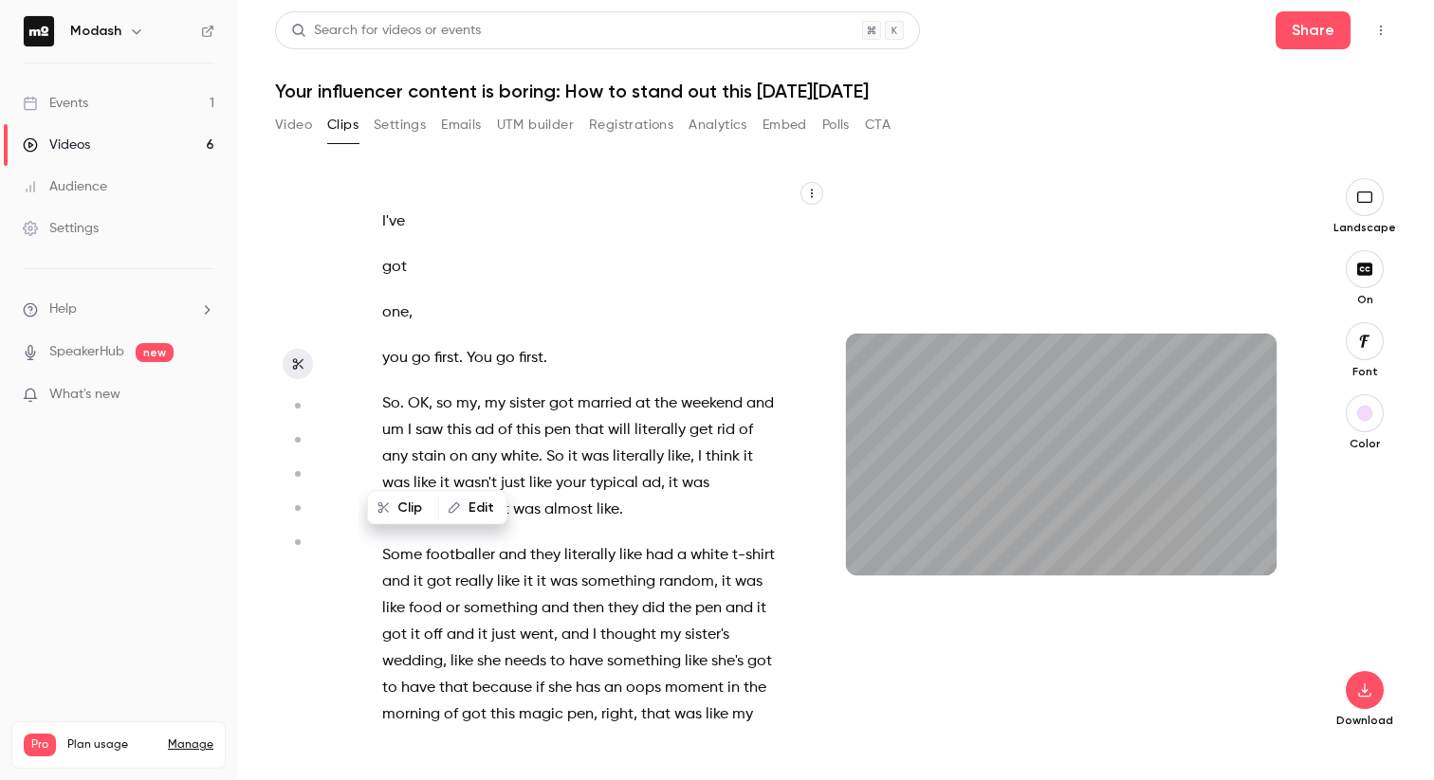
click at [430, 118] on span "such" at bounding box center [444, 104] width 32 height 27
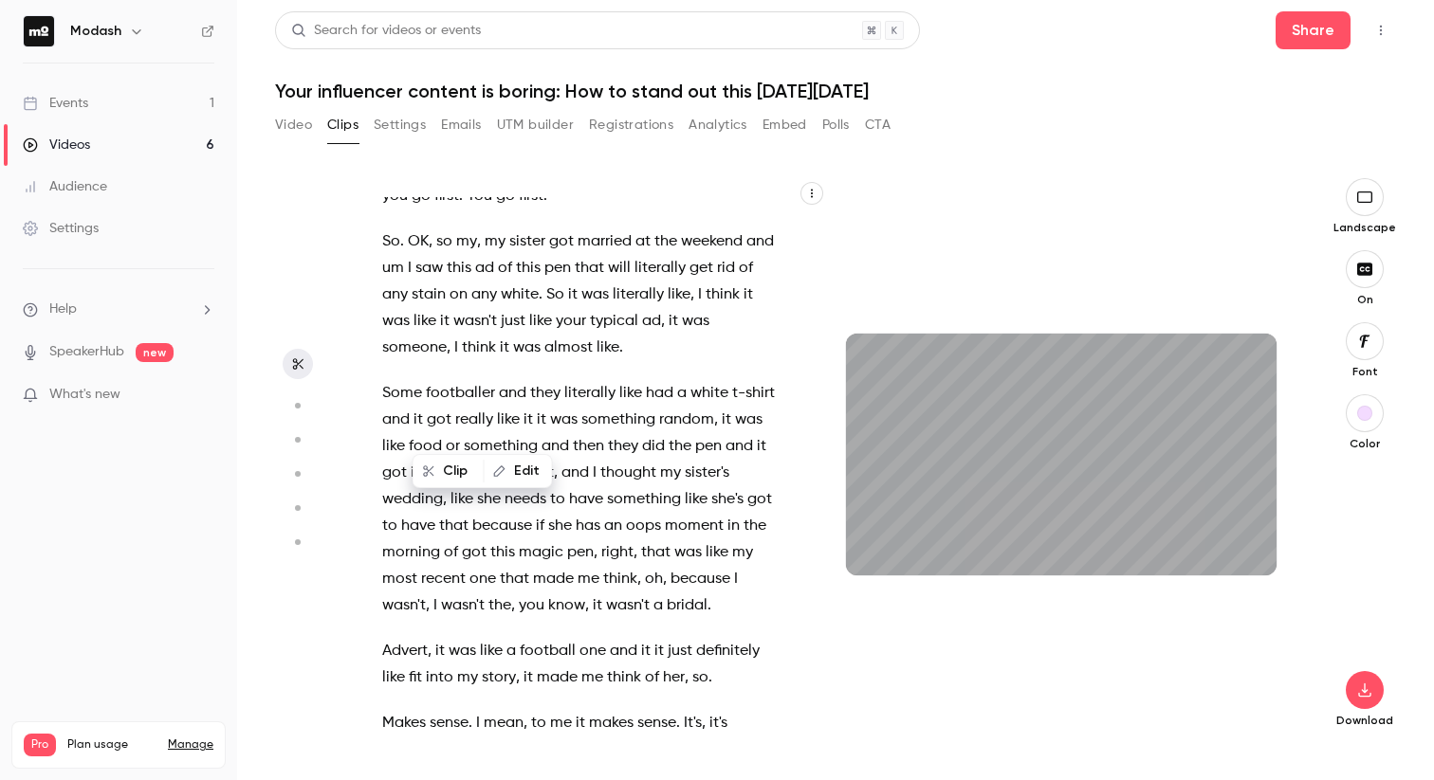
scroll to position [24539, 0]
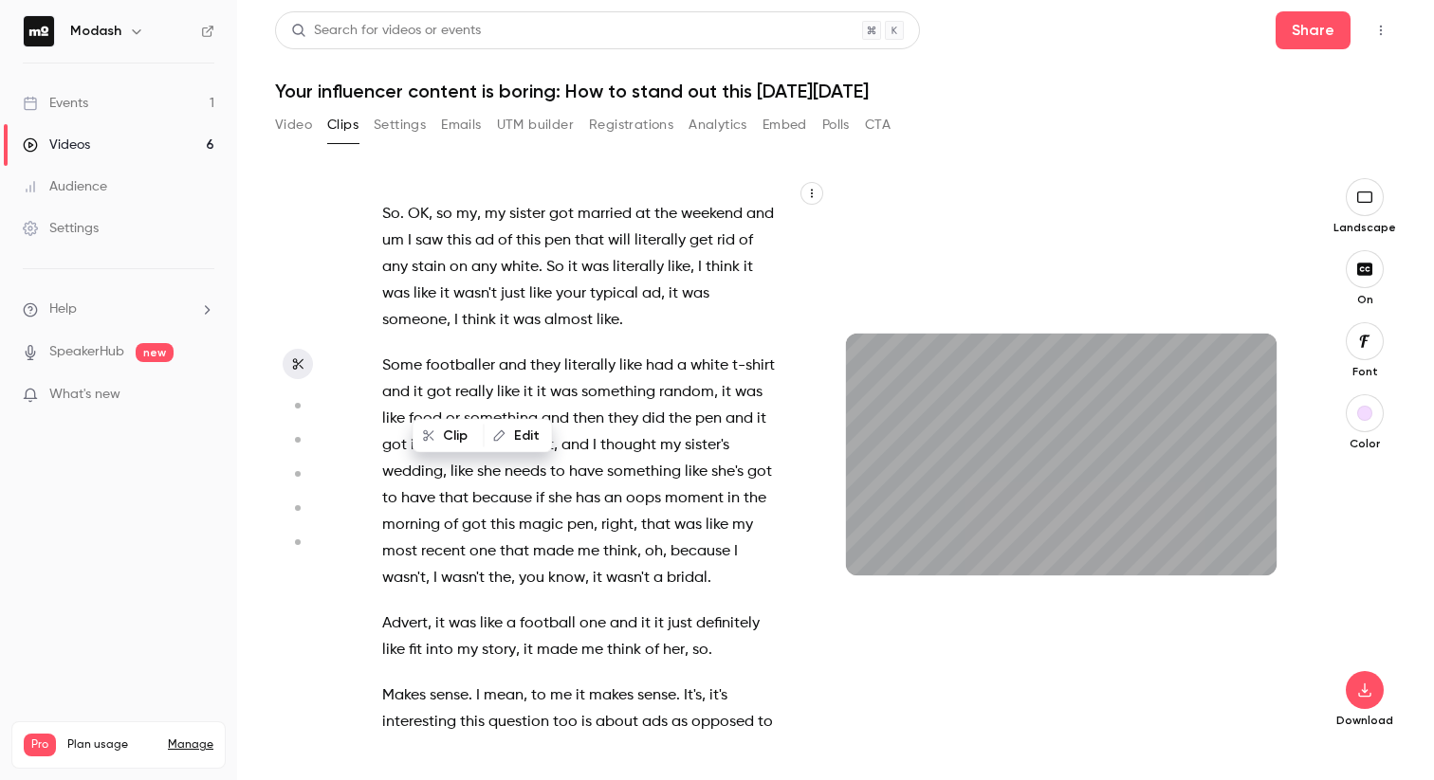
click at [566, 228] on span "got" at bounding box center [561, 214] width 25 height 27
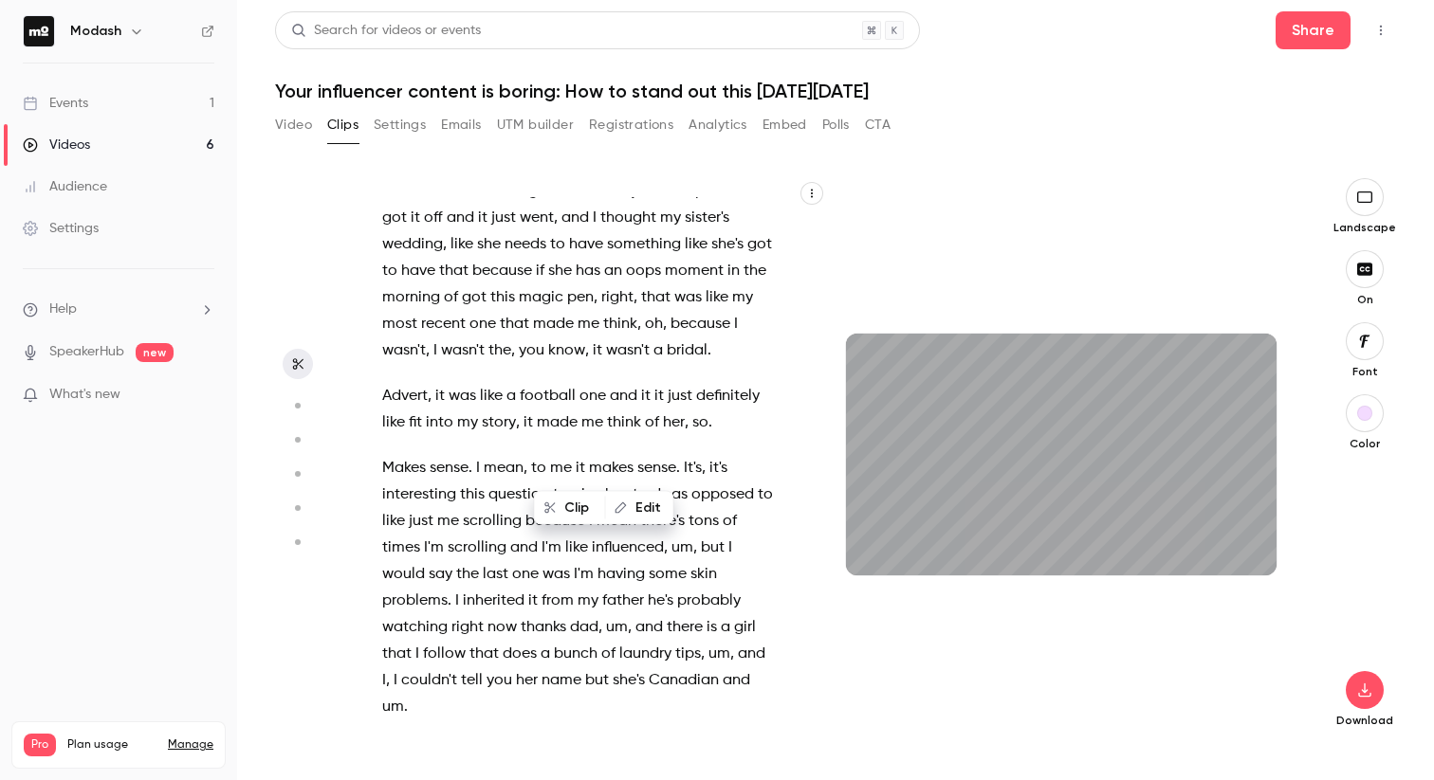
click at [554, 231] on span "went" at bounding box center [537, 218] width 34 height 27
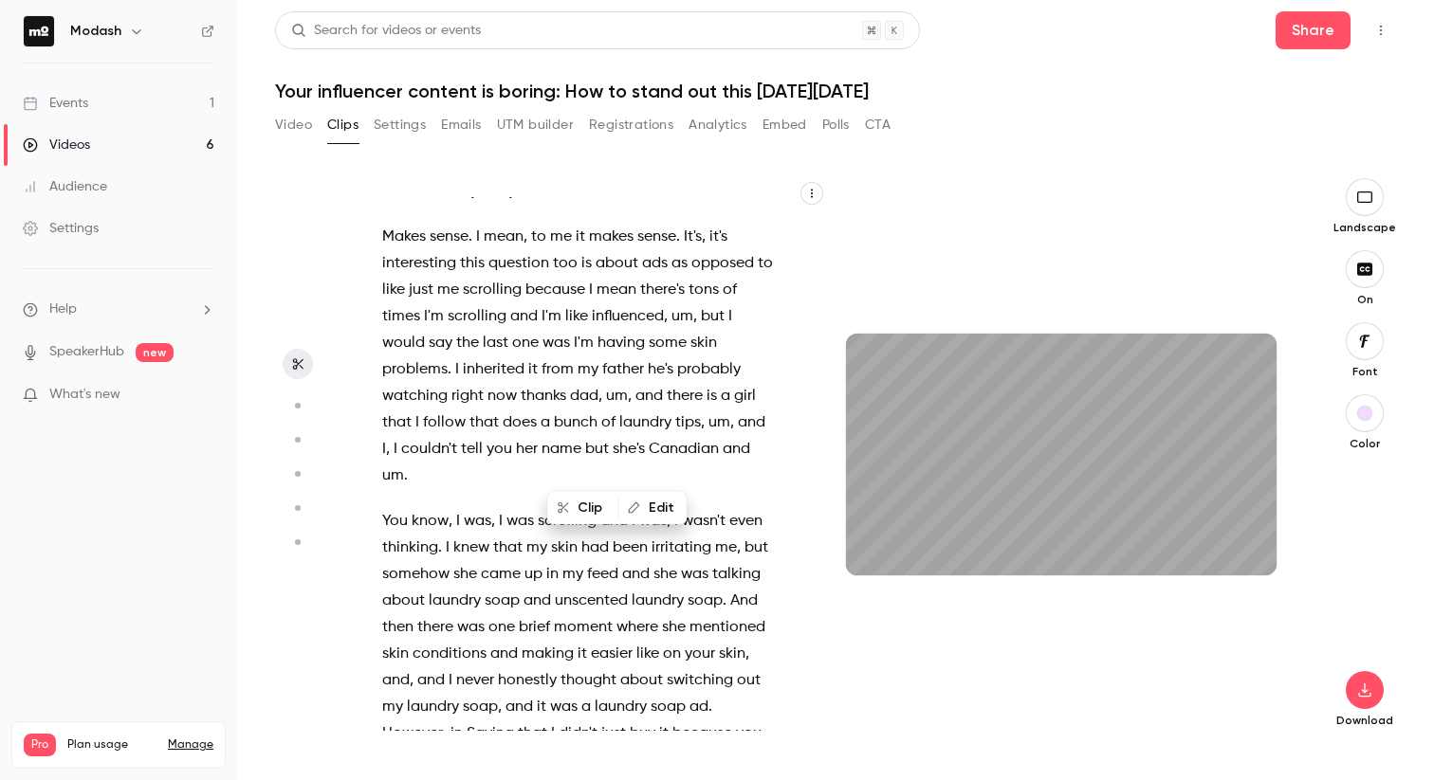
click at [561, 178] on span "football" at bounding box center [548, 165] width 56 height 27
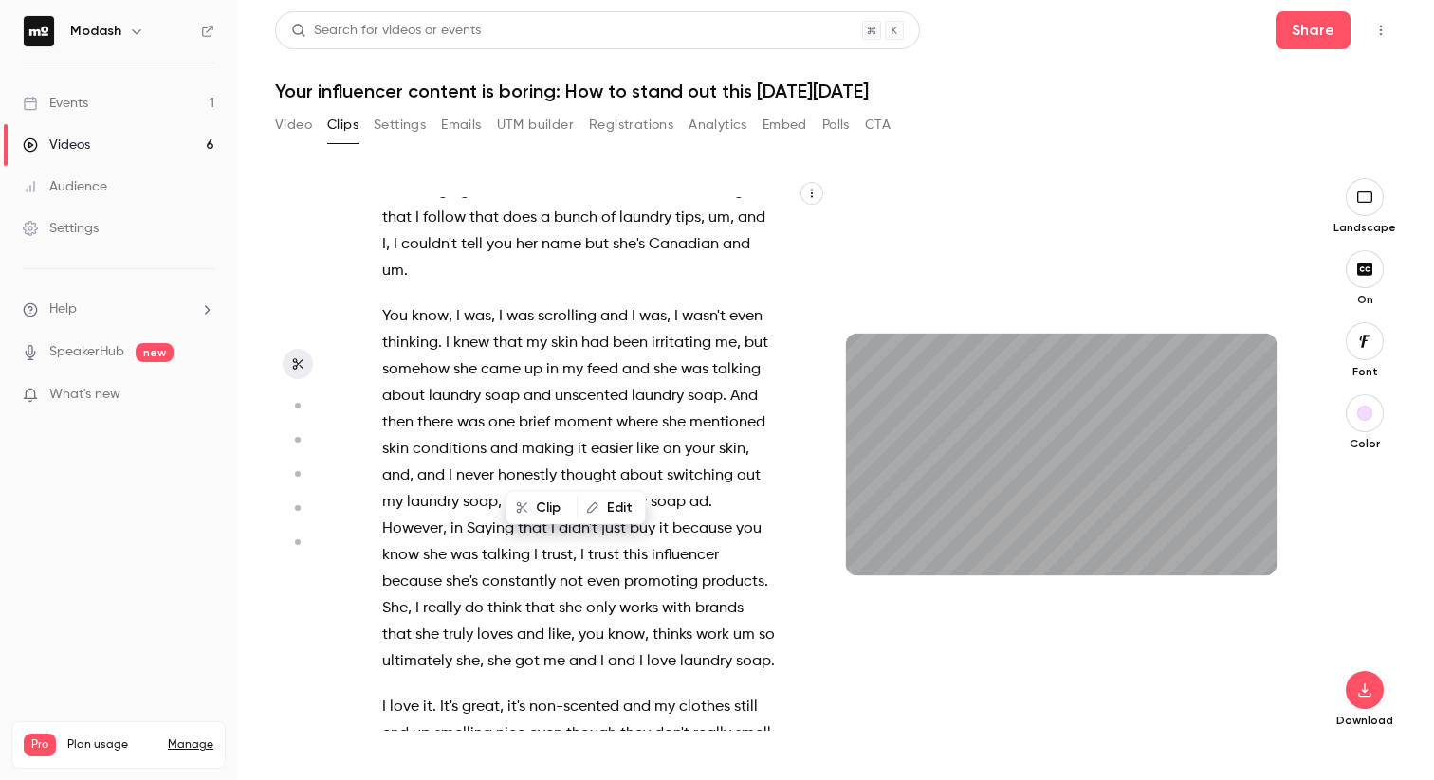
click at [549, 152] on span "was" at bounding box center [555, 138] width 27 height 27
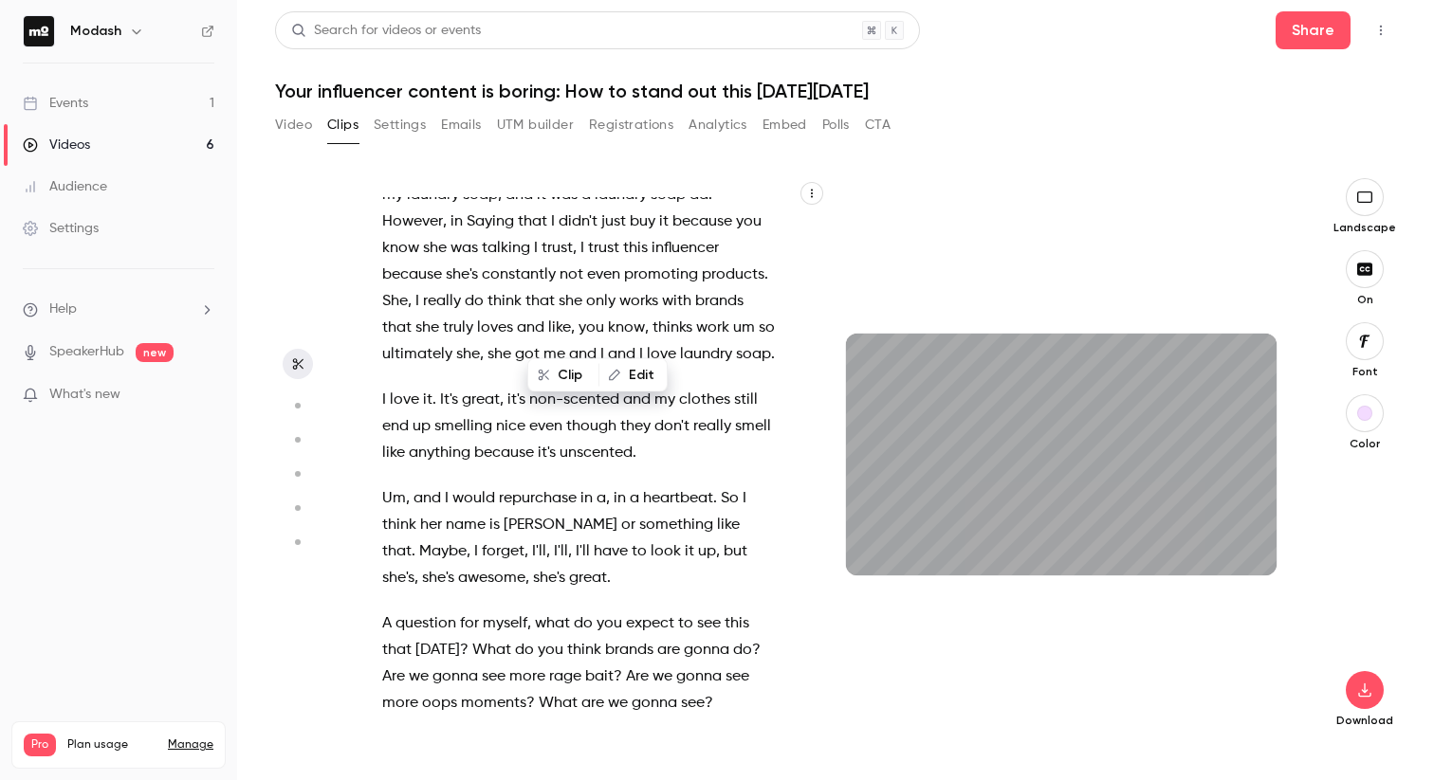
scroll to position [25513, 0]
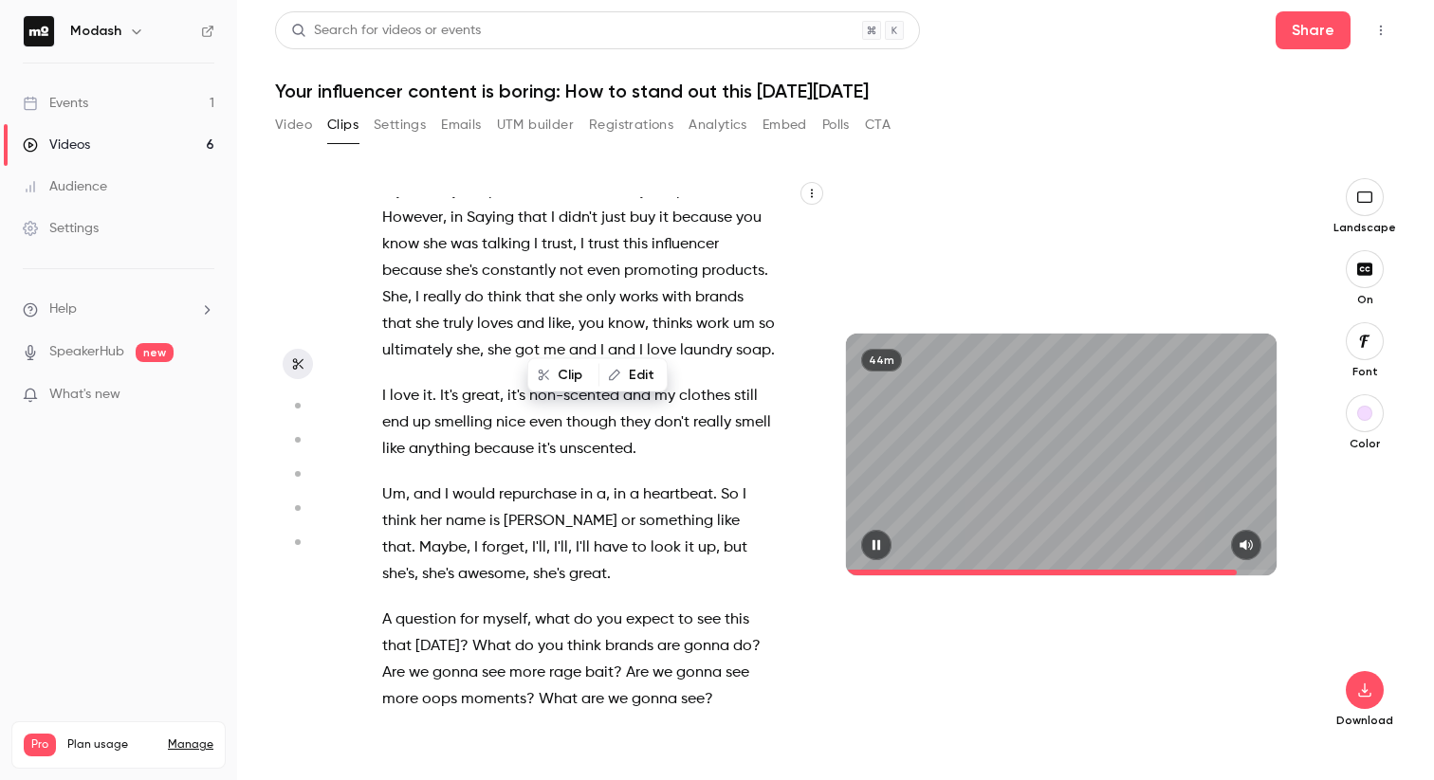
click at [875, 541] on icon "button" at bounding box center [876, 545] width 8 height 10
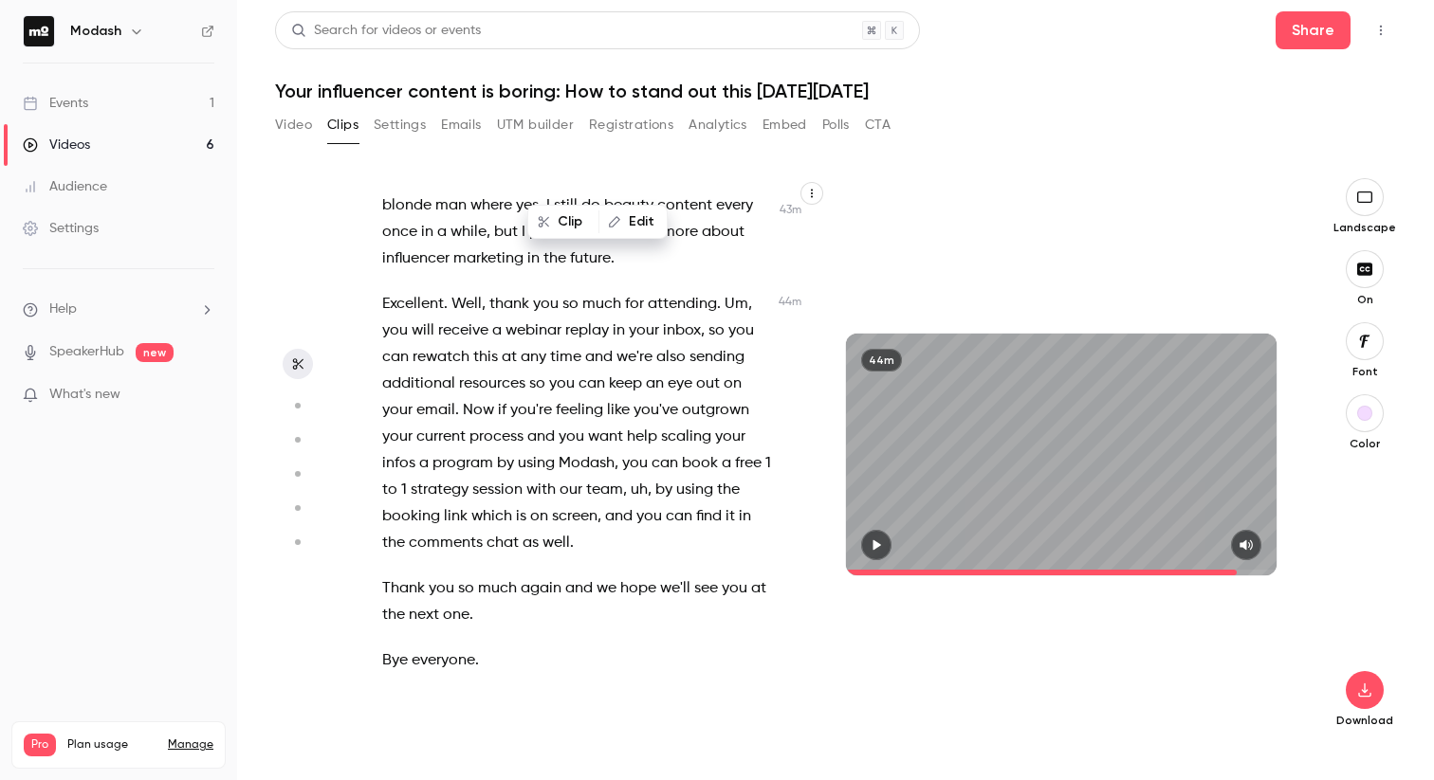
scroll to position [28048, 0]
type input "******"
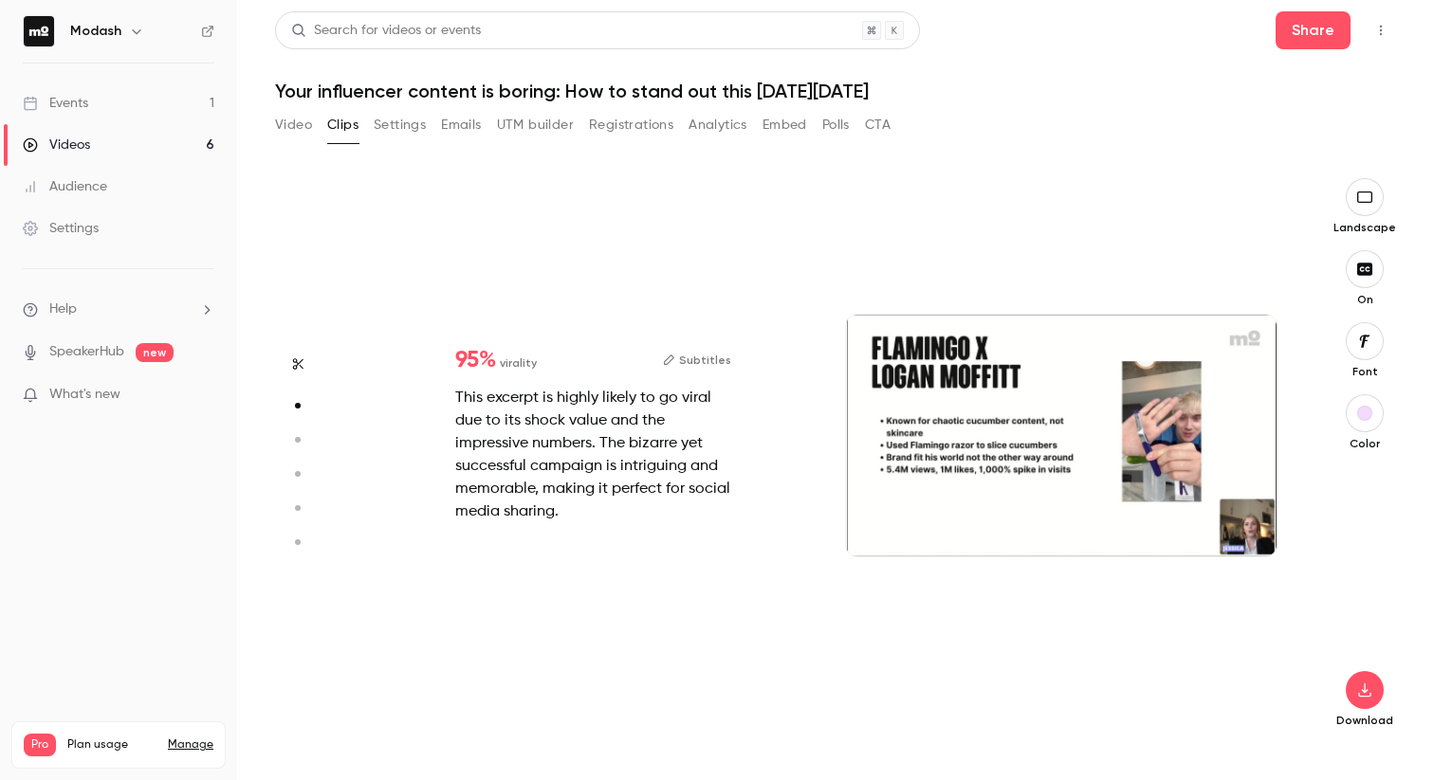
scroll to position [568, 0]
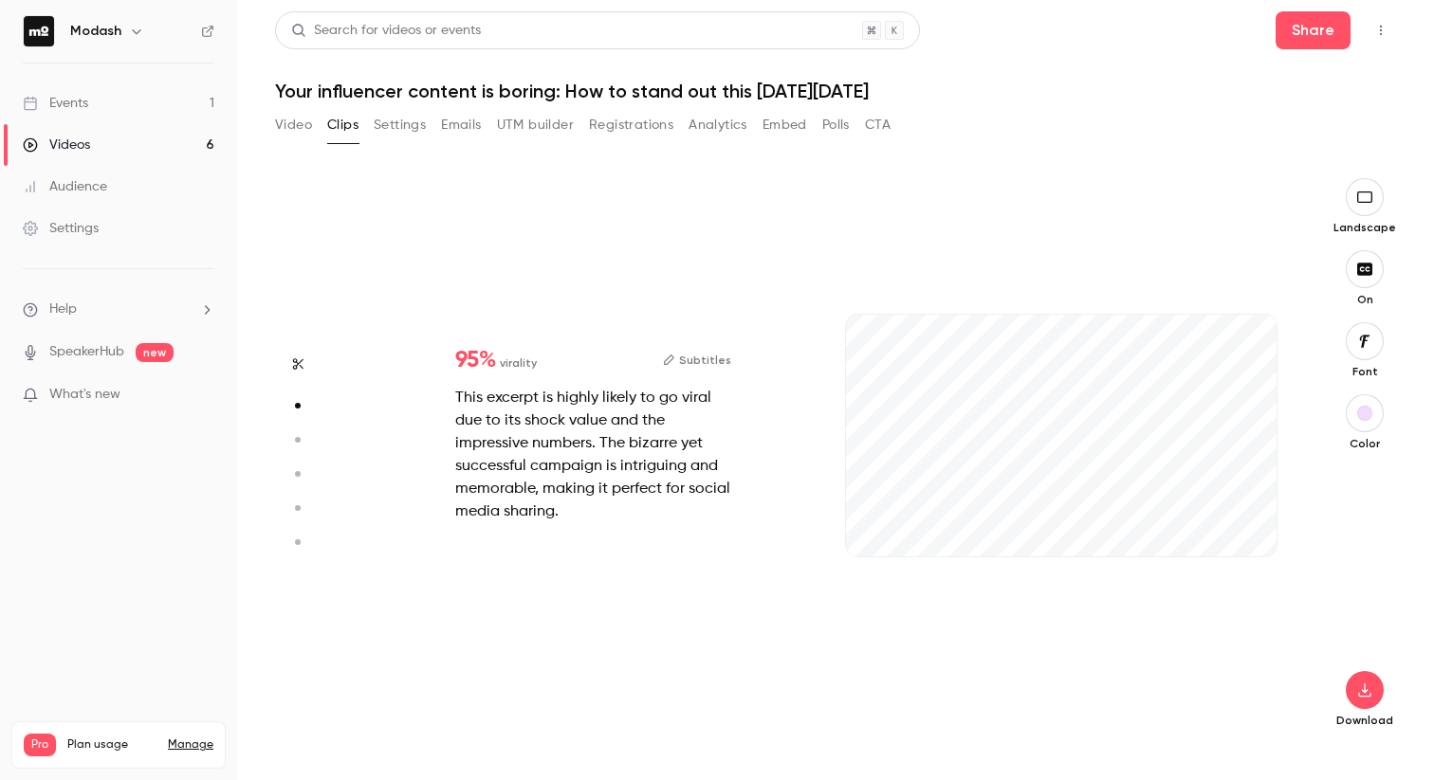
type input "***"
click at [94, 103] on link "Events 1" at bounding box center [118, 103] width 237 height 42
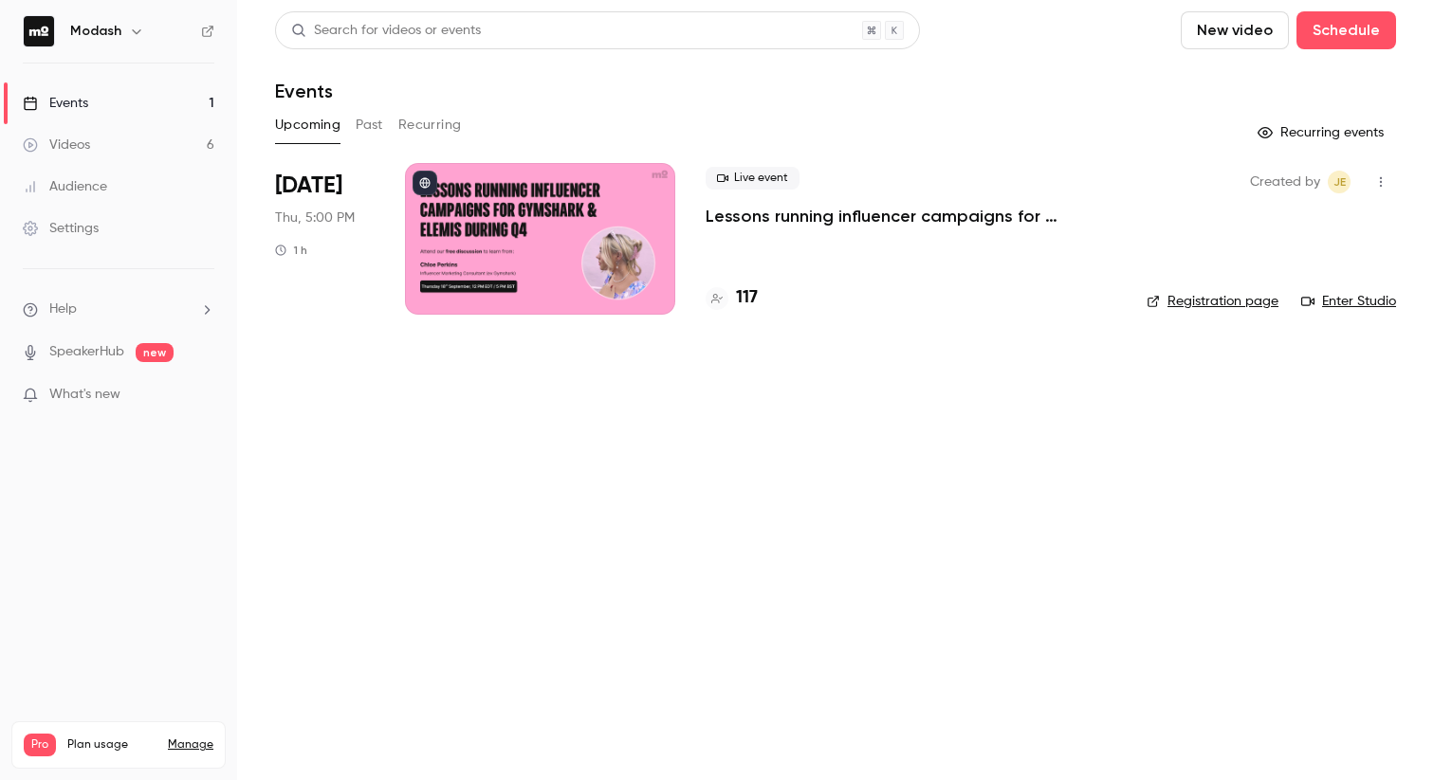
click at [95, 102] on link "Events 1" at bounding box center [118, 103] width 237 height 42
click at [94, 102] on link "Events 1" at bounding box center [118, 103] width 237 height 42
